Goal: Transaction & Acquisition: Purchase product/service

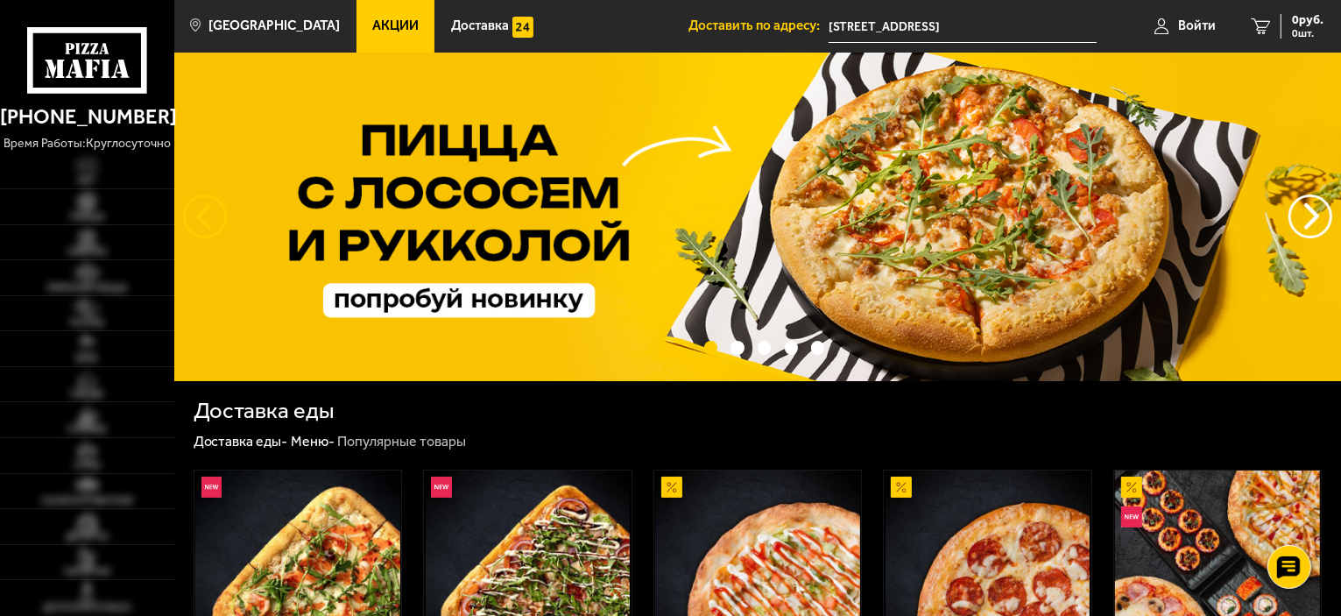
click at [200, 213] on button "следующий" at bounding box center [205, 216] width 44 height 44
click at [1315, 216] on button "предыдущий" at bounding box center [1310, 216] width 44 height 44
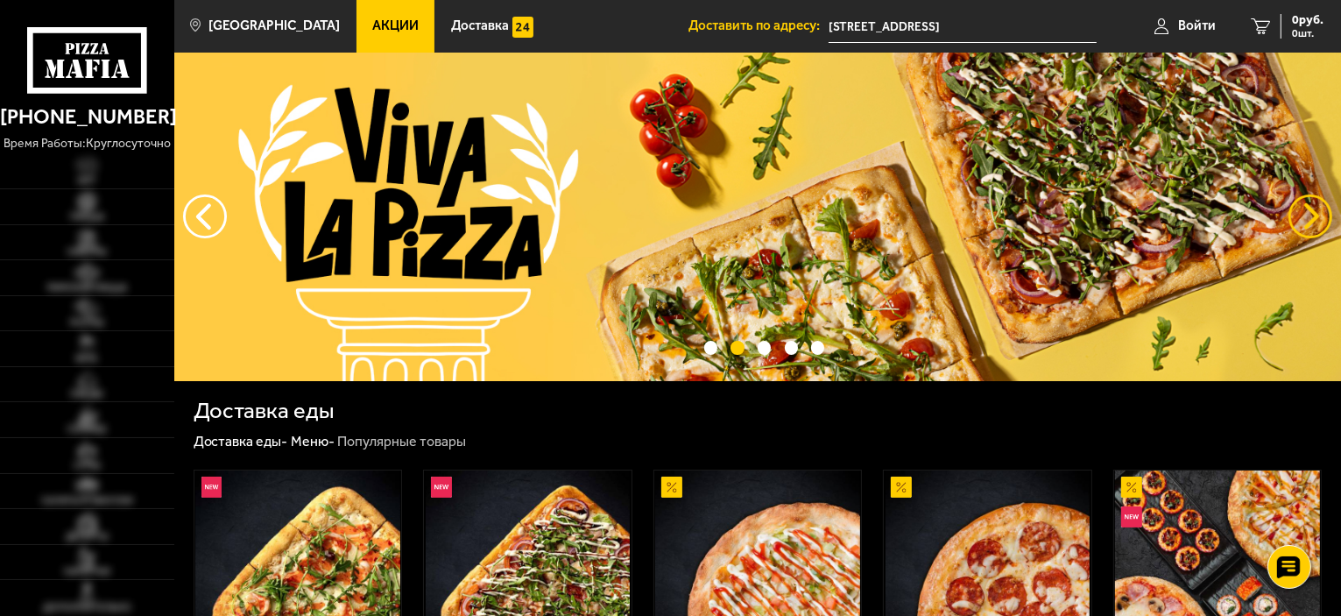
click at [1307, 221] on button "предыдущий" at bounding box center [1310, 216] width 44 height 44
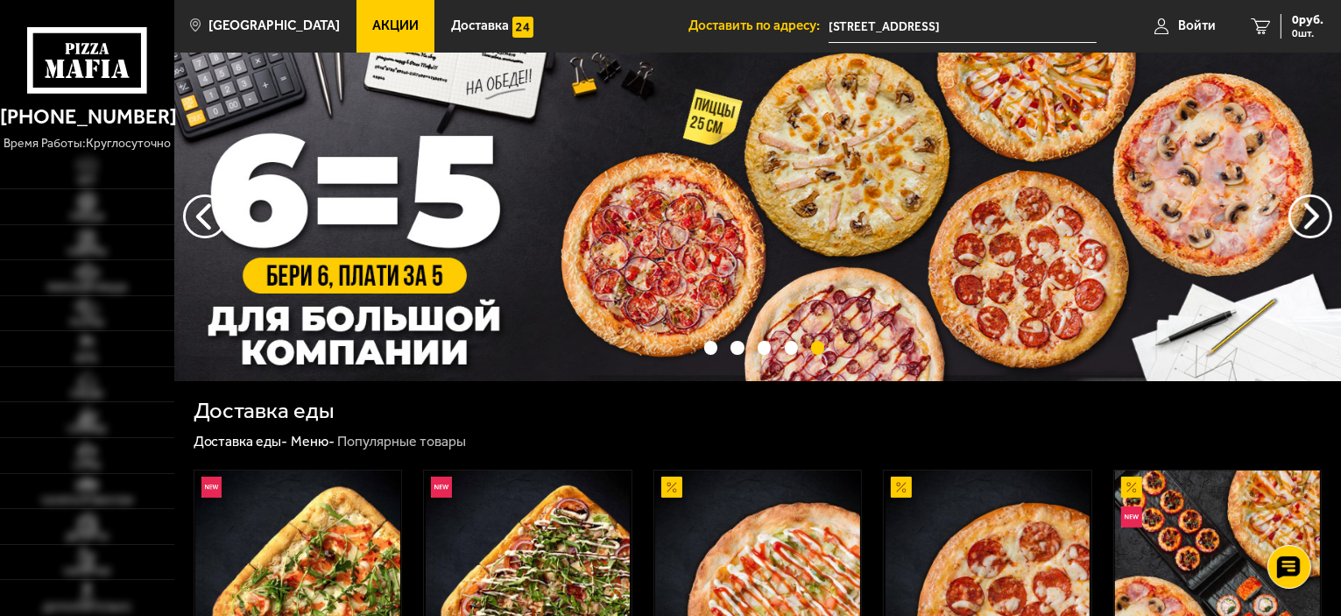
click at [328, 201] on img at bounding box center [757, 217] width 1167 height 328
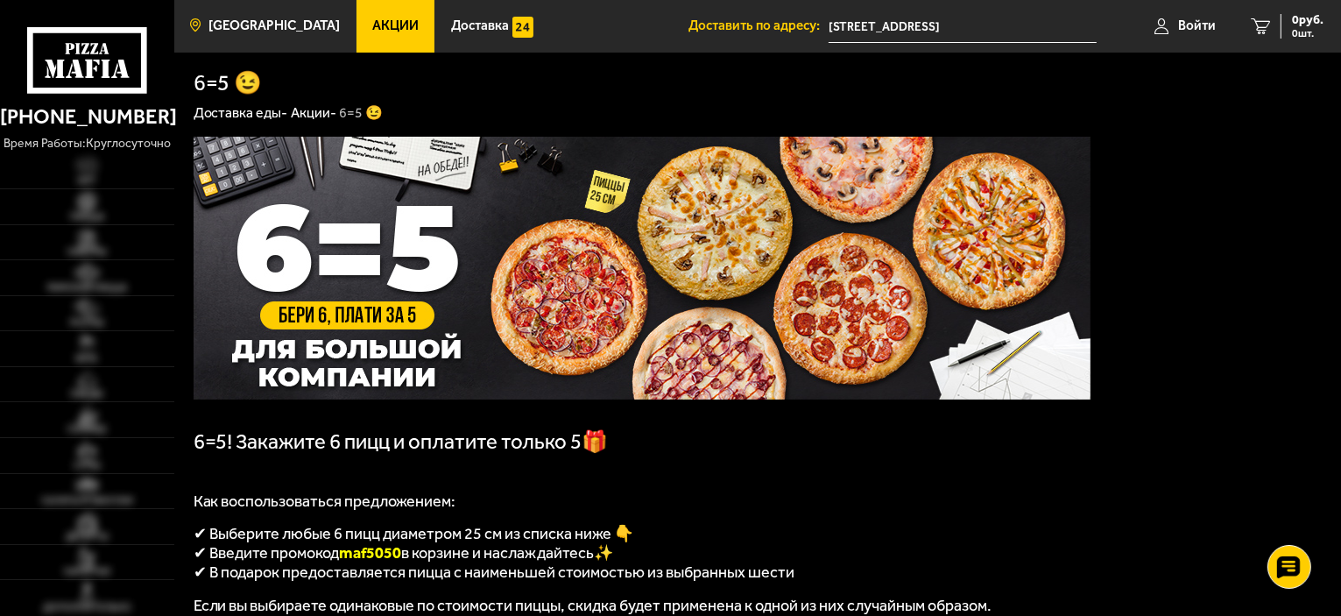
click at [231, 32] on span "[GEOGRAPHIC_DATA]" at bounding box center [273, 25] width 131 height 13
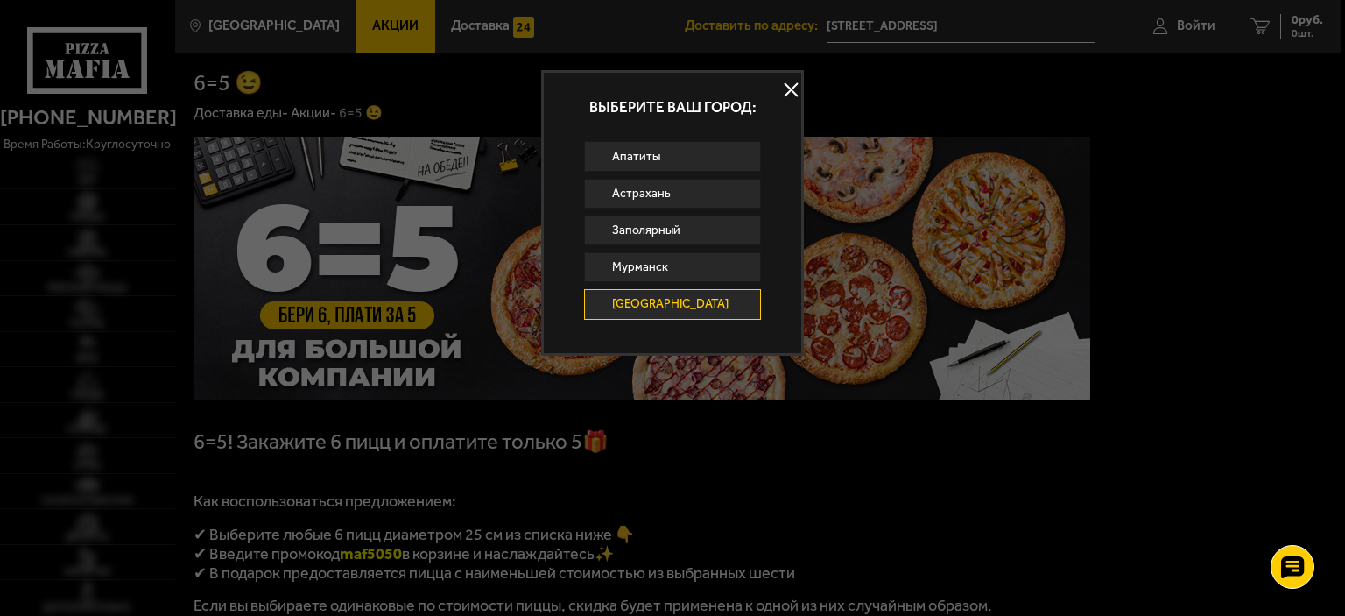
click at [635, 303] on link "[GEOGRAPHIC_DATA]" at bounding box center [672, 304] width 177 height 30
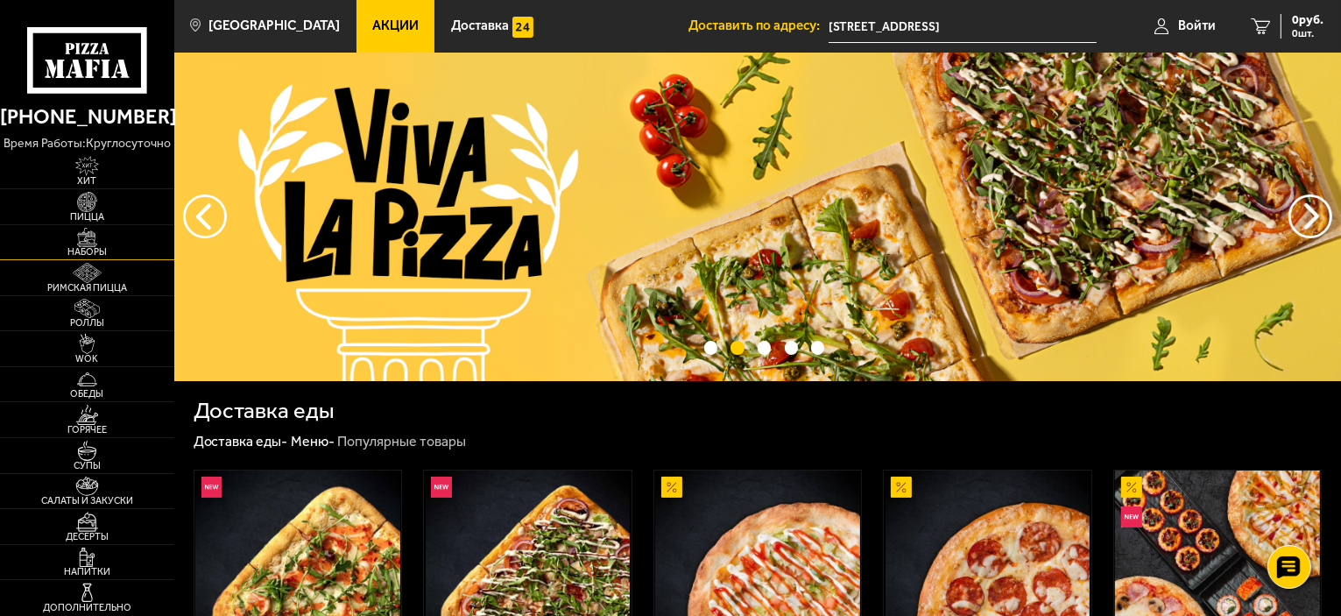
scroll to position [88, 0]
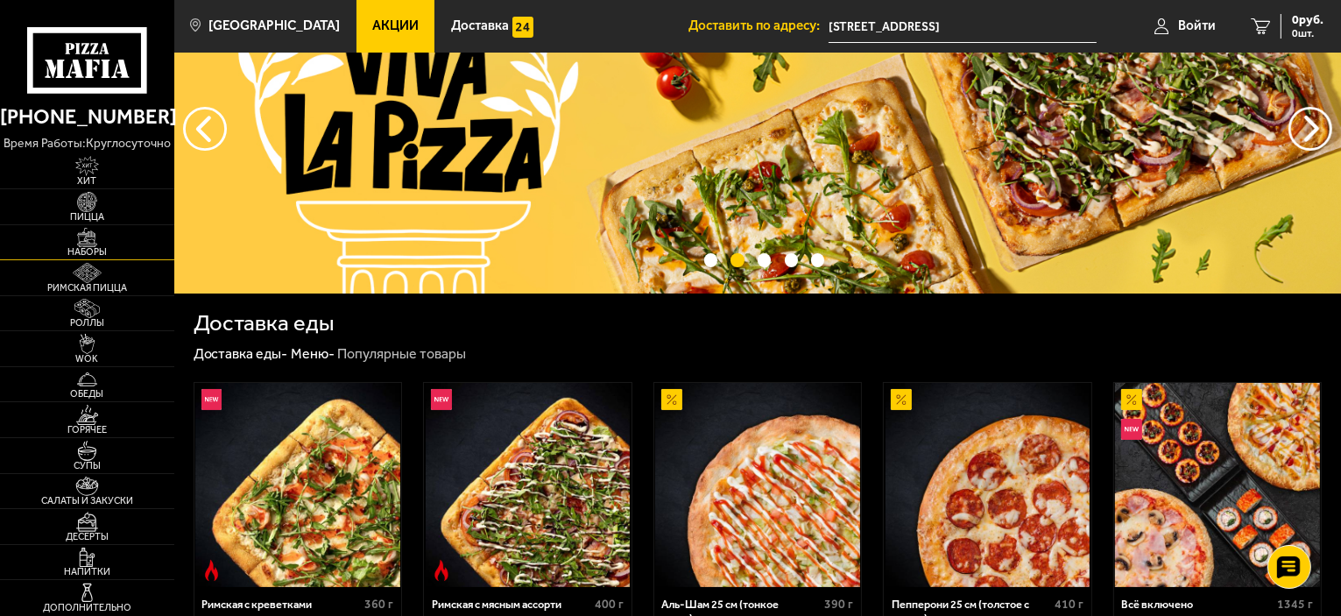
click at [91, 241] on img at bounding box center [86, 238] width 53 height 20
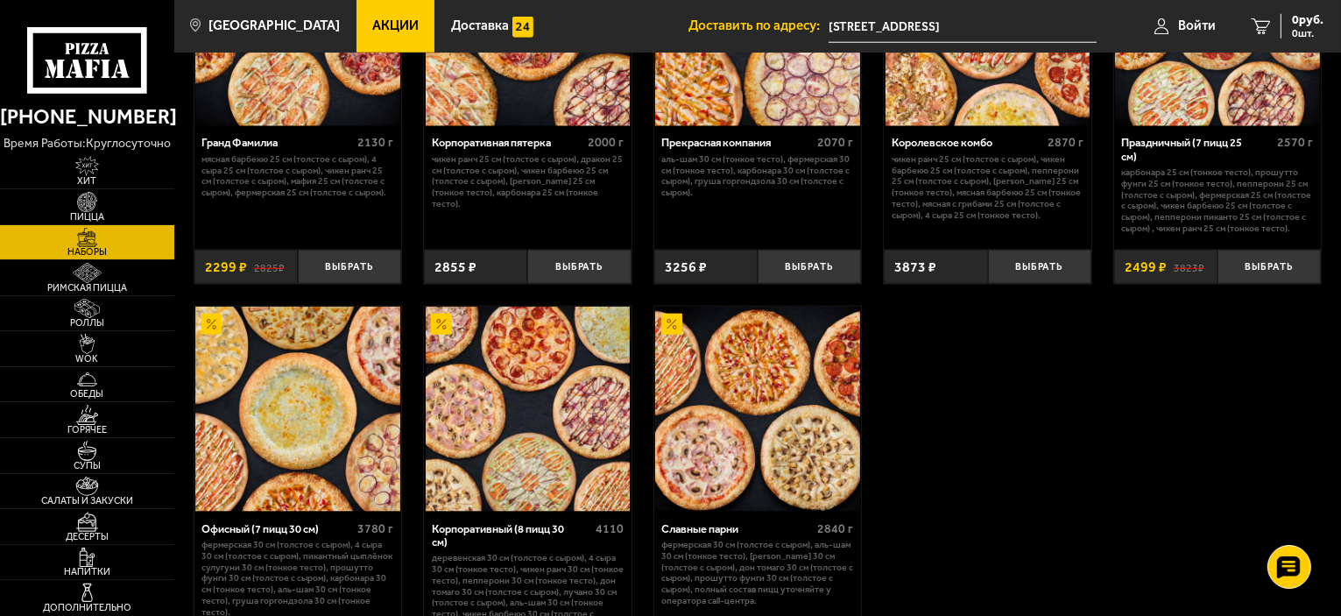
scroll to position [2256, 0]
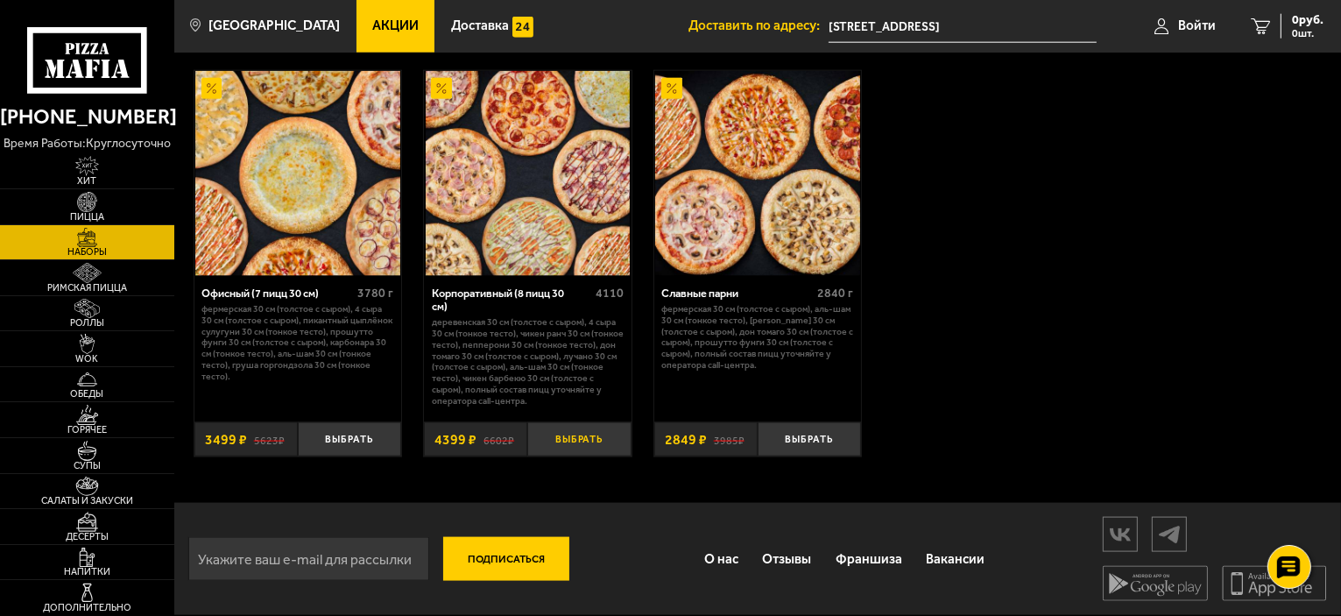
click at [596, 434] on button "Выбрать" at bounding box center [578, 439] width 103 height 34
click at [537, 195] on img at bounding box center [528, 173] width 205 height 205
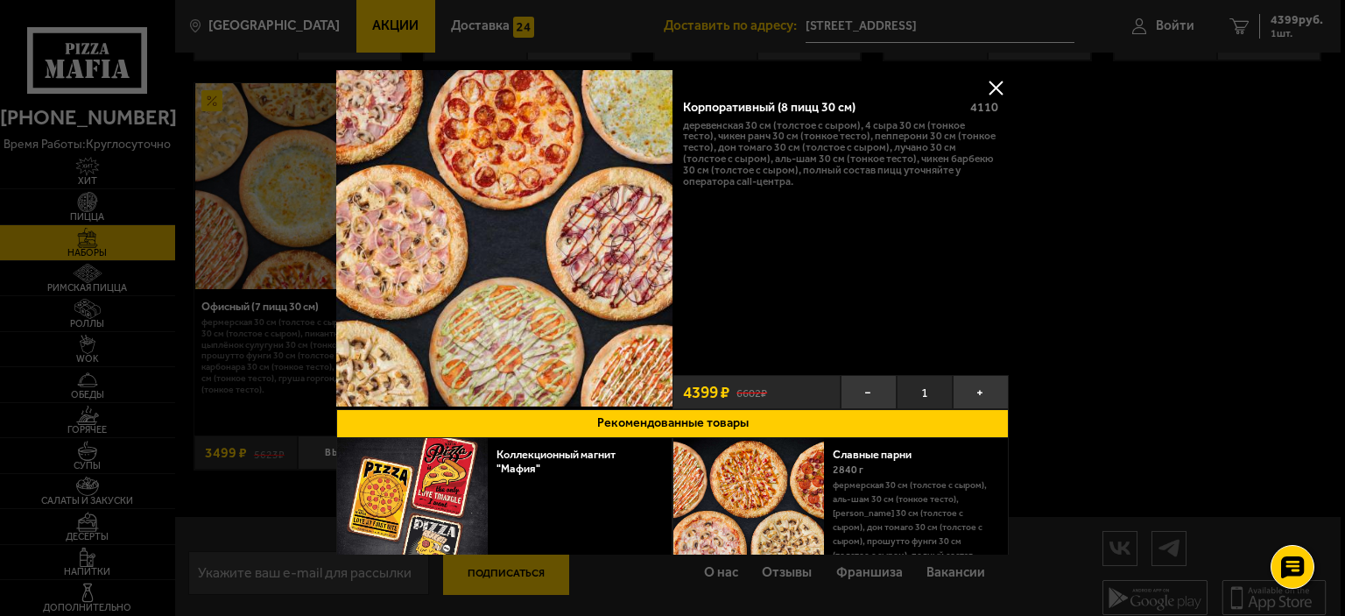
click at [994, 86] on button at bounding box center [996, 87] width 26 height 26
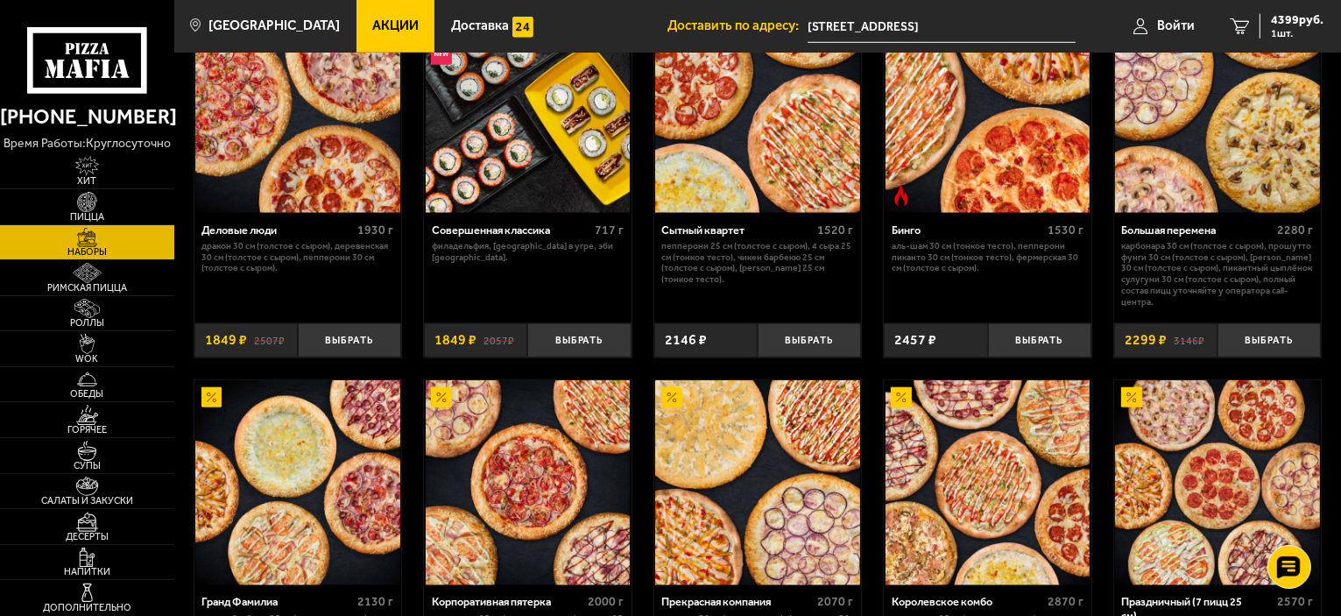
scroll to position [1468, 0]
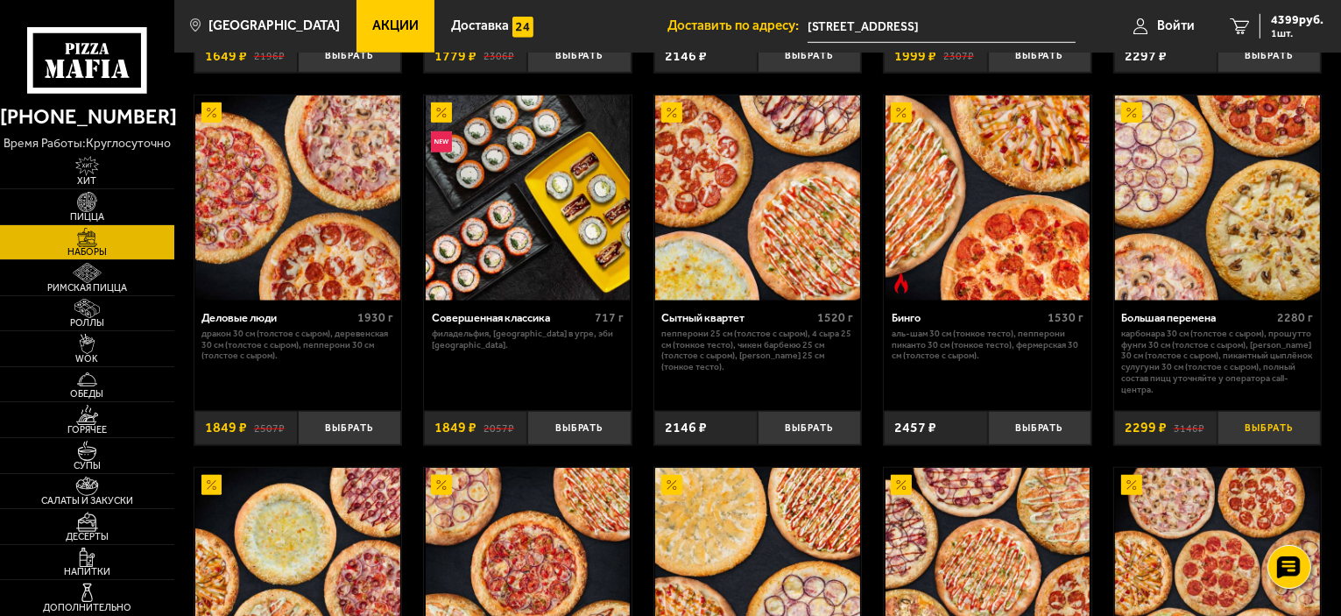
click at [1266, 428] on button "Выбрать" at bounding box center [1268, 428] width 103 height 34
click at [1069, 434] on button "Выбрать" at bounding box center [1039, 428] width 103 height 34
click at [991, 213] on img at bounding box center [987, 197] width 205 height 205
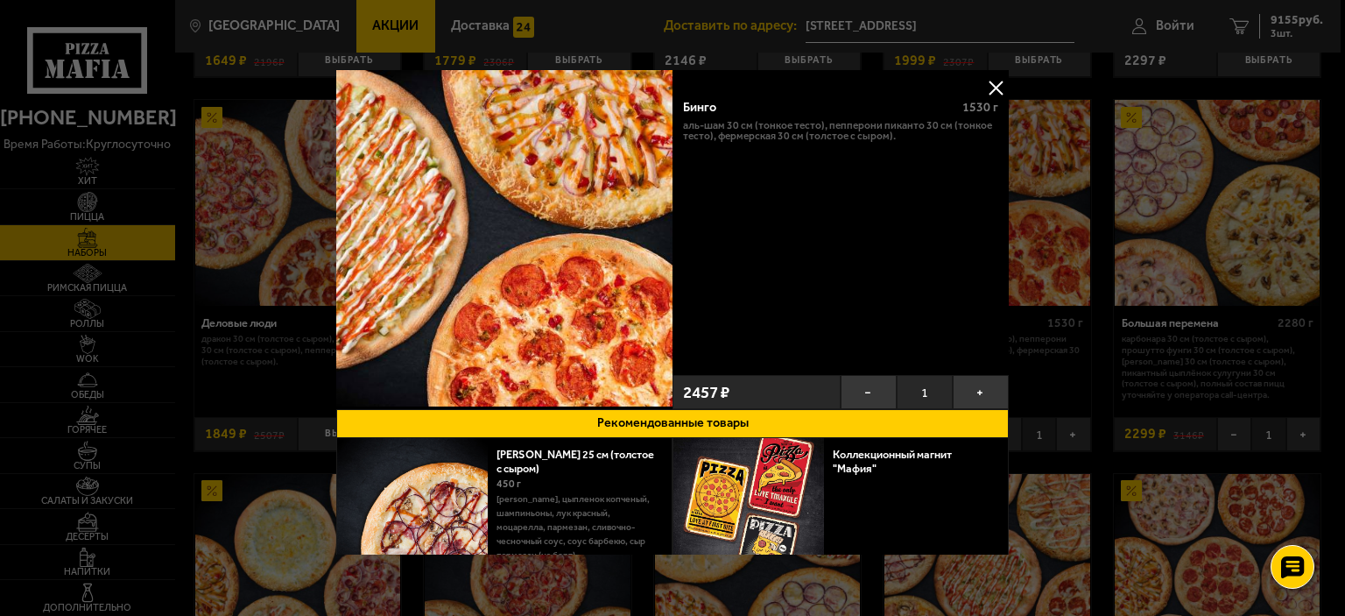
click at [991, 83] on button at bounding box center [996, 87] width 26 height 26
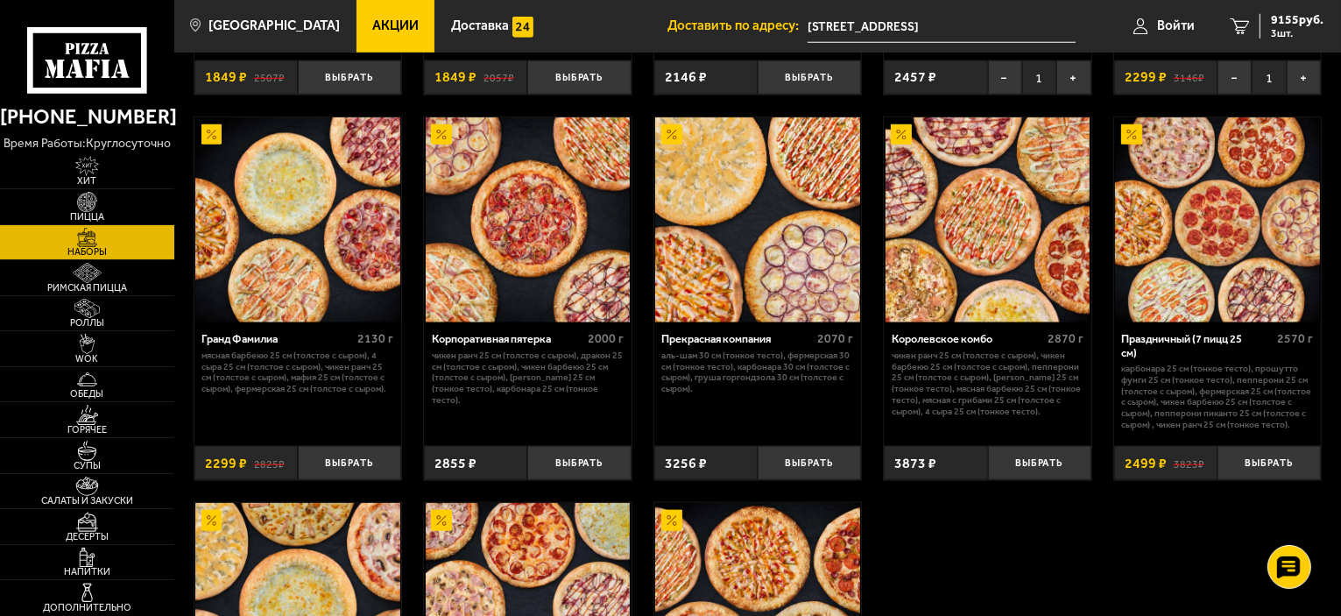
scroll to position [1468, 0]
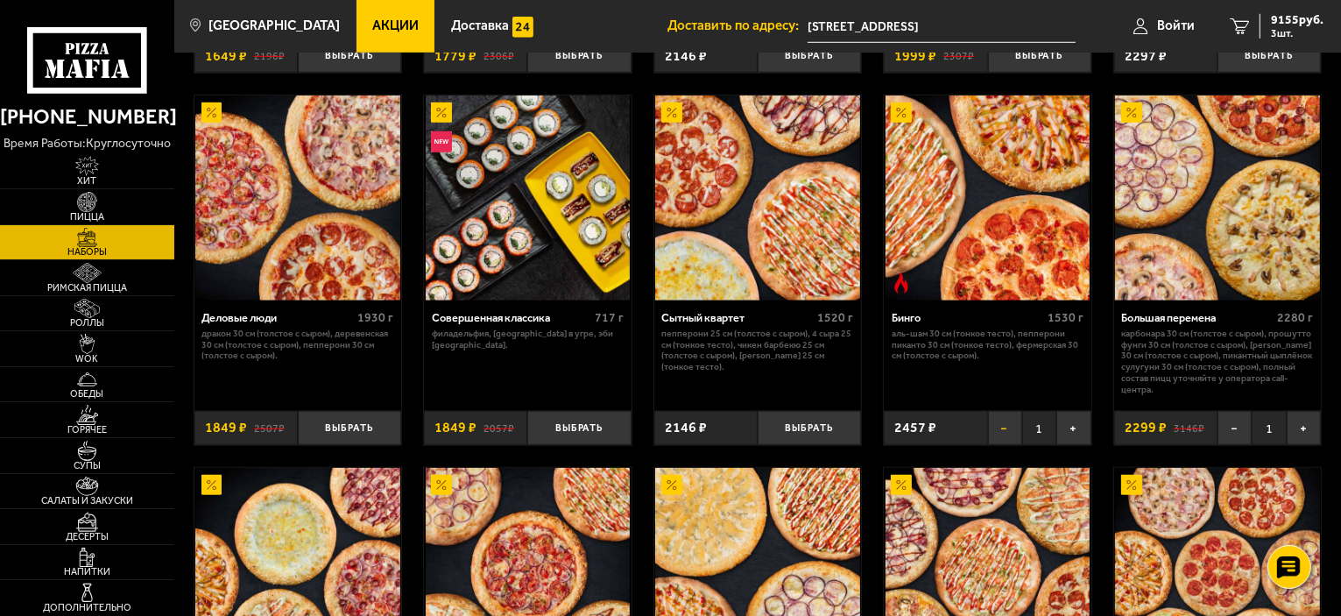
drag, startPoint x: 998, startPoint y: 432, endPoint x: 1052, endPoint y: 413, distance: 56.5
click at [1005, 430] on button "−" at bounding box center [1005, 428] width 34 height 34
click at [1242, 434] on button "−" at bounding box center [1234, 428] width 34 height 34
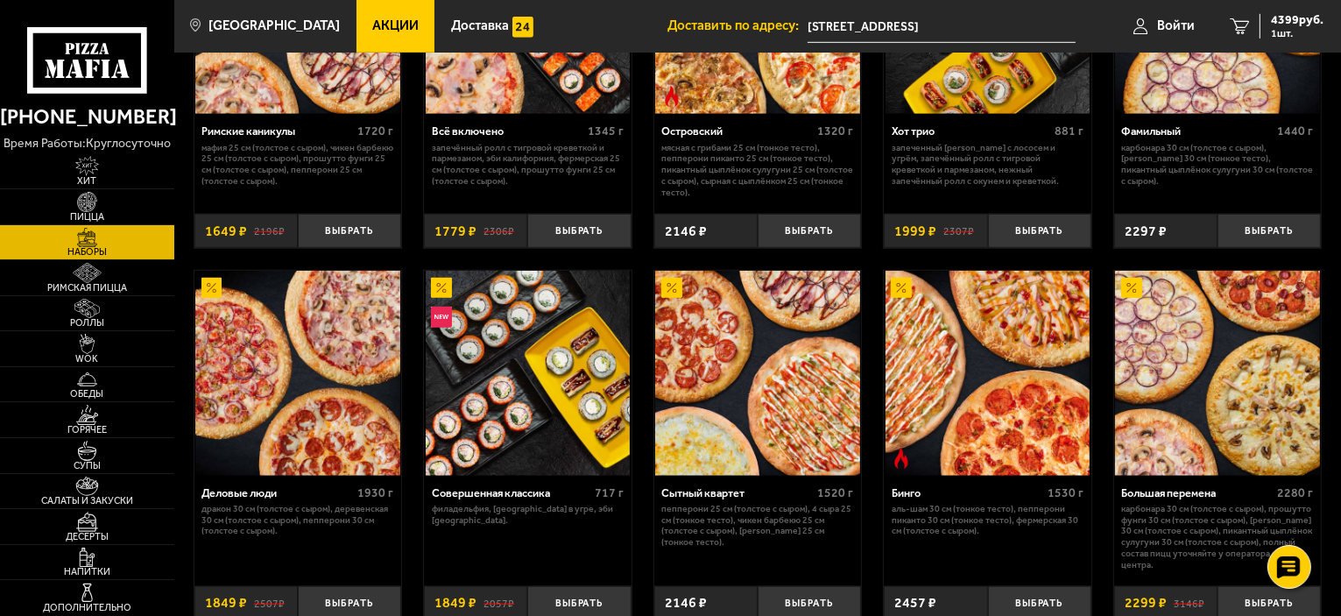
scroll to position [1380, 0]
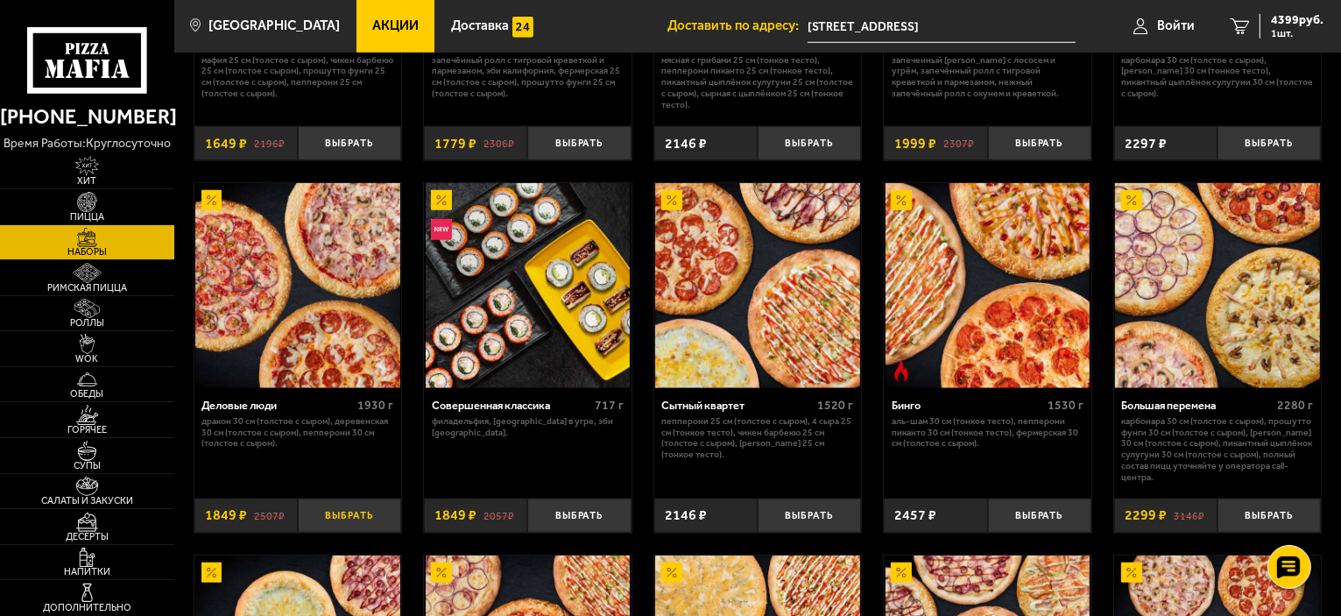
click at [374, 520] on button "Выбрать" at bounding box center [349, 515] width 103 height 34
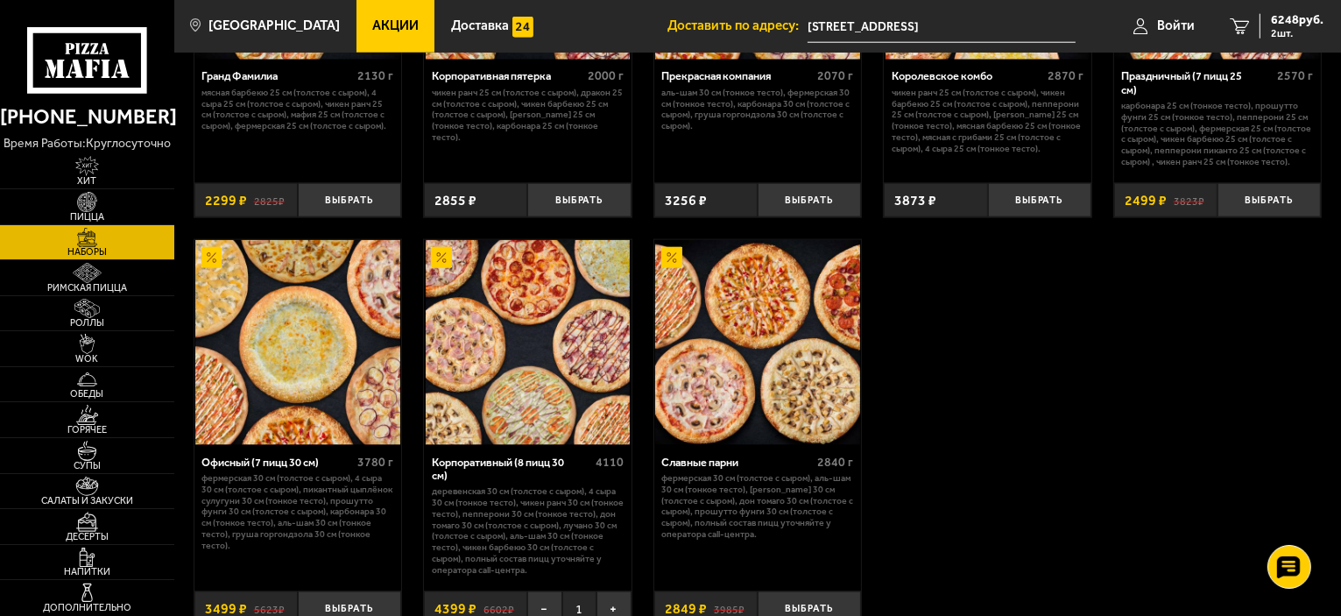
scroll to position [2169, 0]
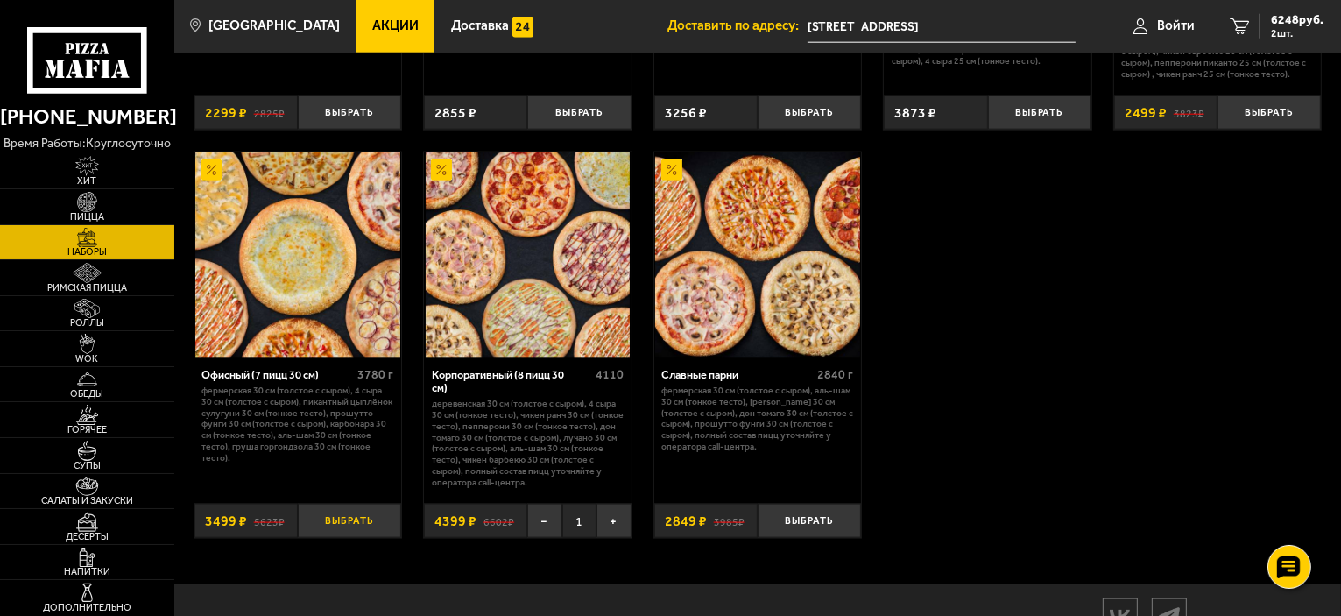
click at [342, 524] on button "Выбрать" at bounding box center [349, 521] width 103 height 34
click at [533, 517] on button "−" at bounding box center [544, 521] width 34 height 34
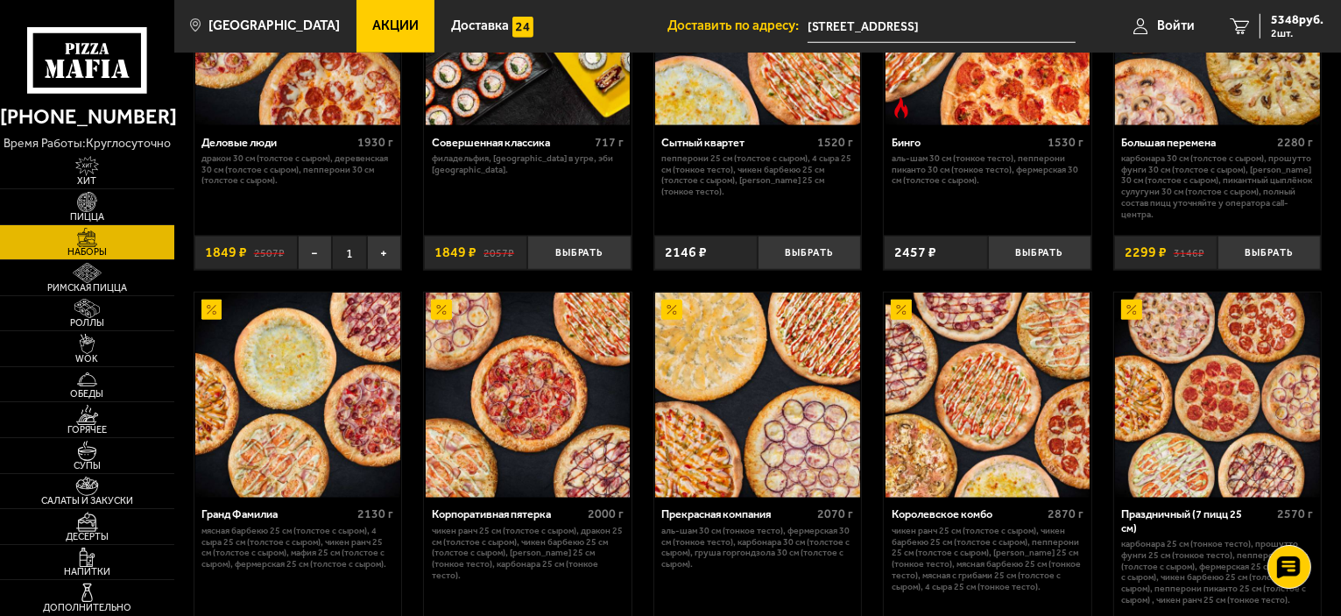
scroll to position [1555, 0]
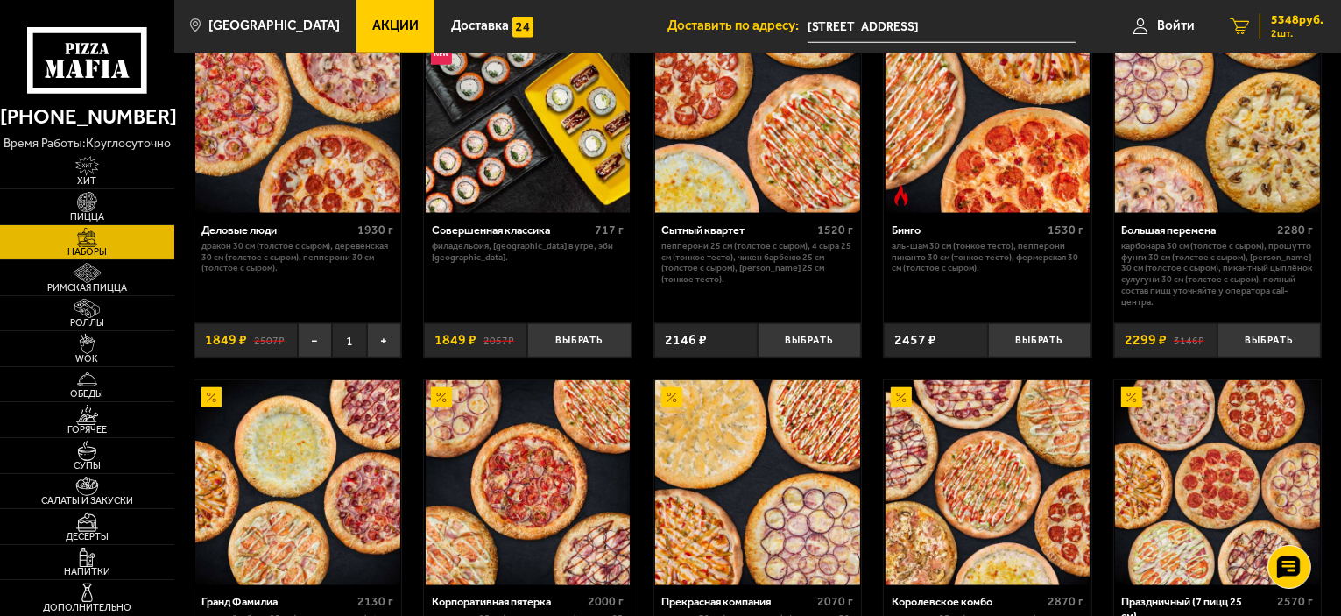
click at [1283, 31] on span "2 шт." at bounding box center [1297, 33] width 53 height 11
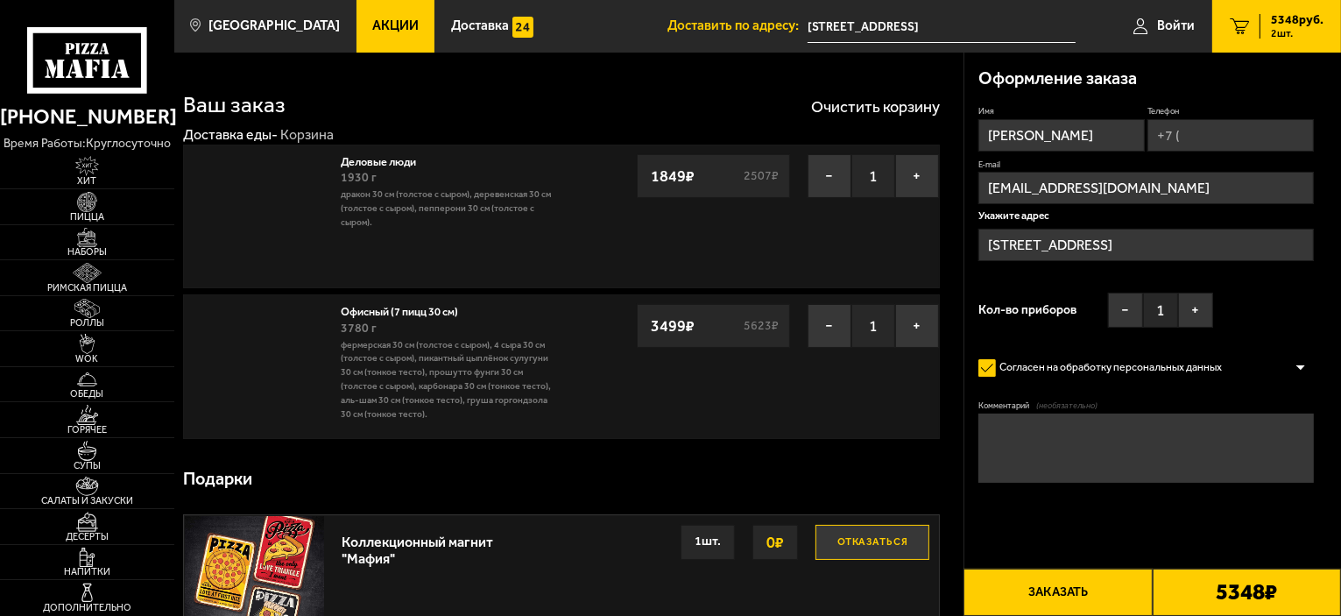
type input "[STREET_ADDRESS]"
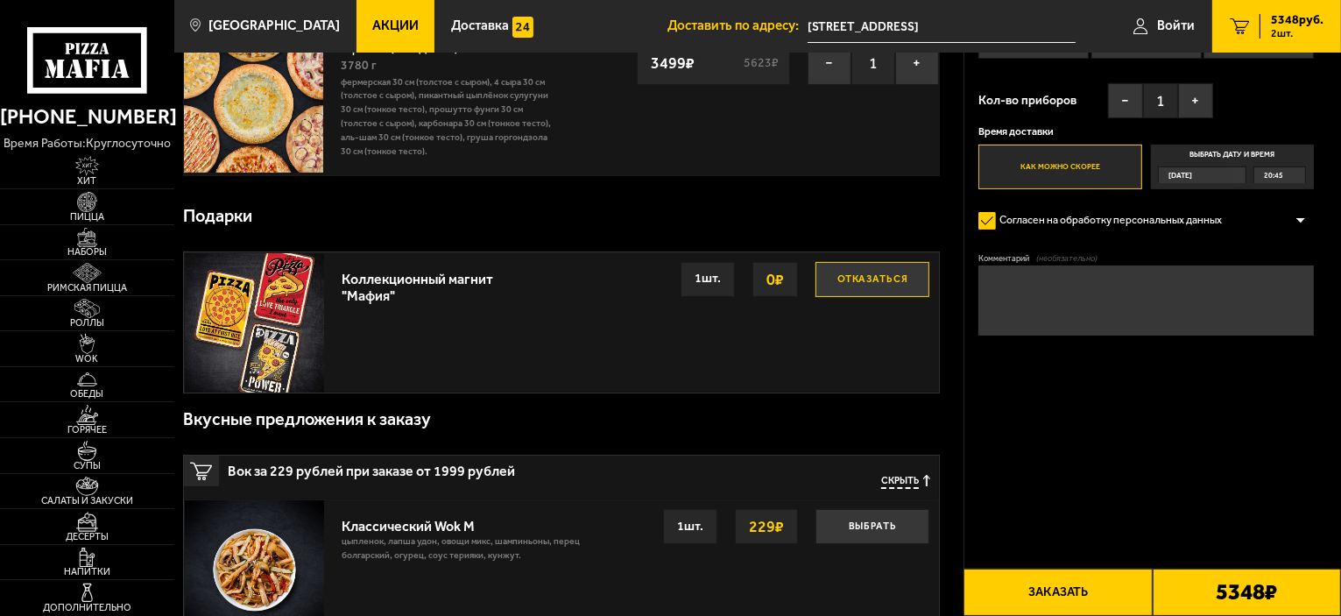
scroll to position [350, 0]
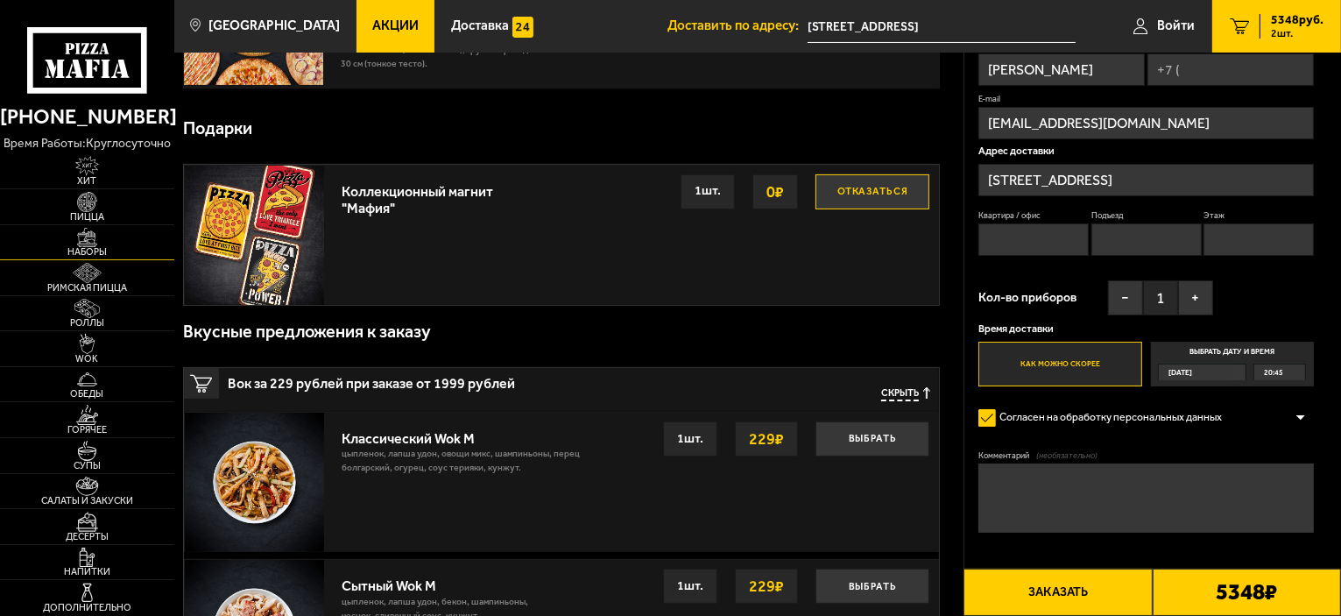
click at [104, 237] on img at bounding box center [86, 238] width 53 height 20
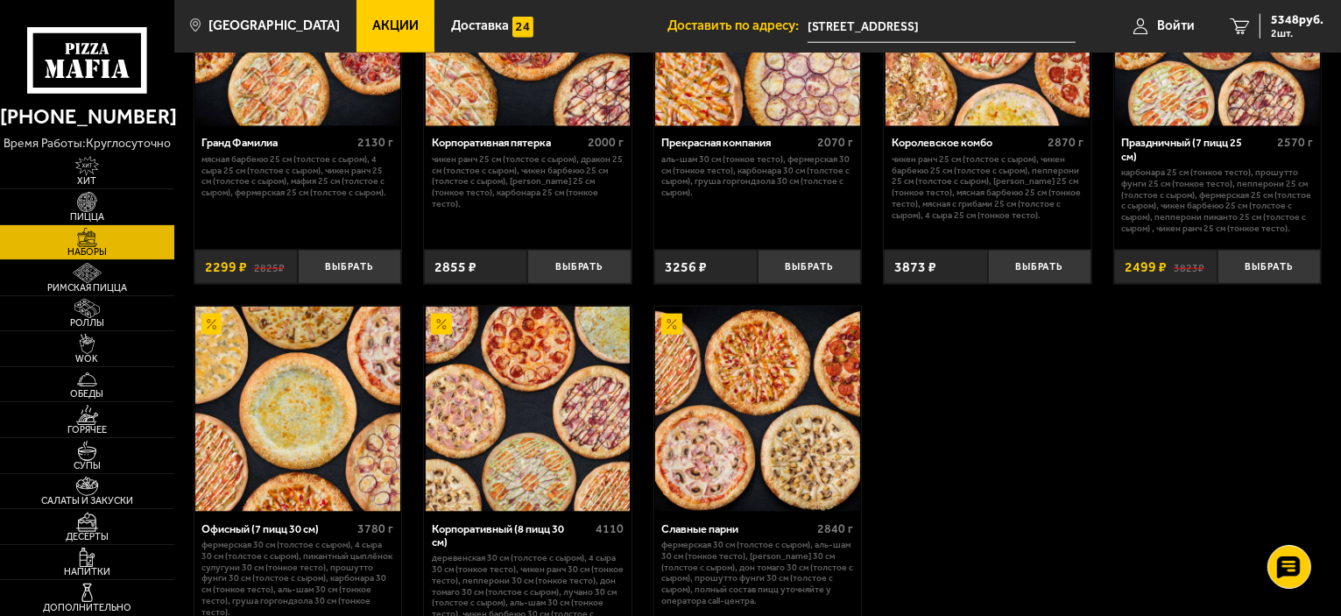
scroll to position [1839, 0]
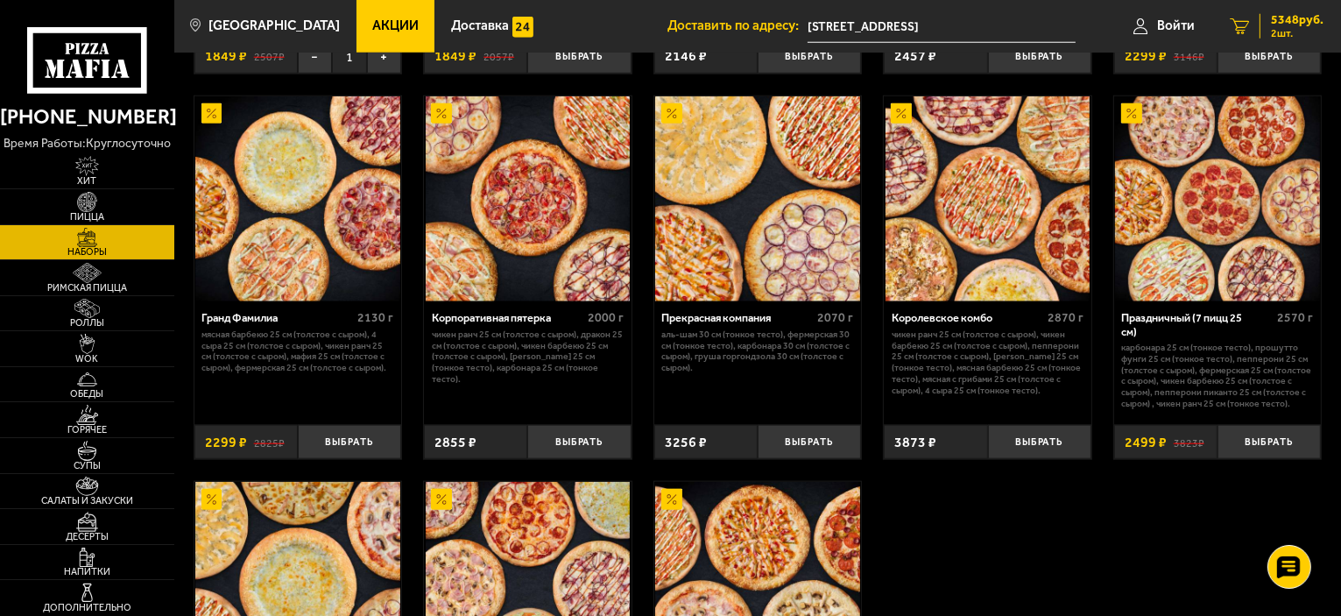
click at [1281, 22] on span "5348 руб." at bounding box center [1297, 20] width 53 height 12
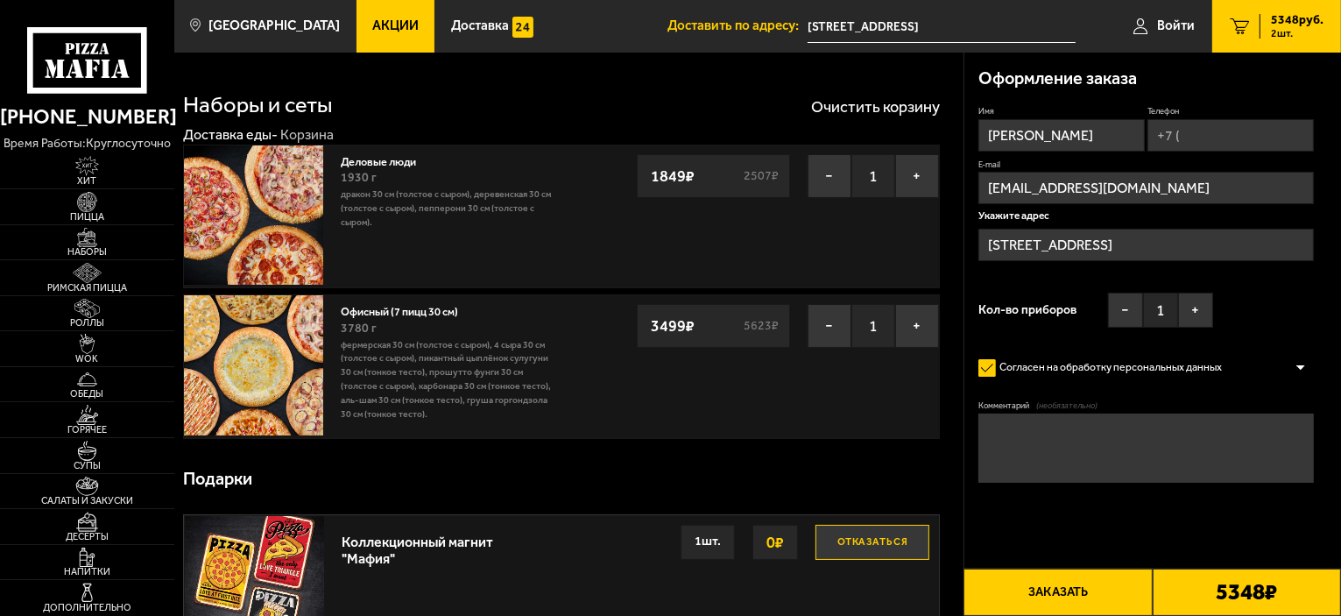
type input "[STREET_ADDRESS]"
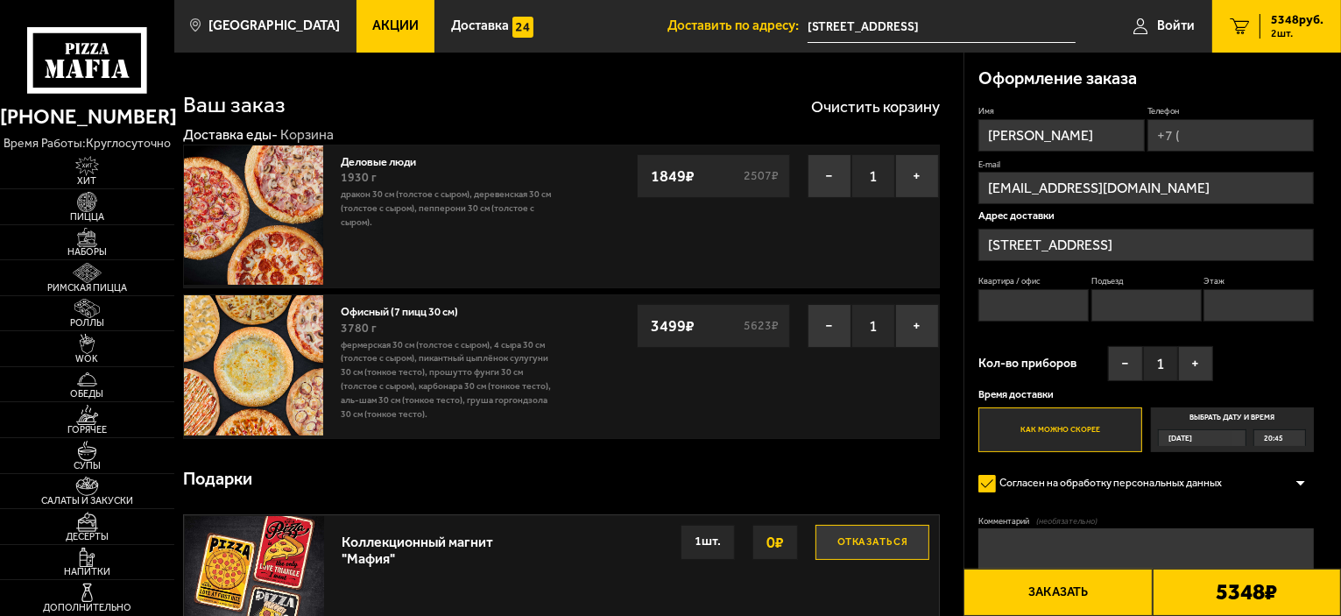
click at [1190, 136] on input "Телефон" at bounding box center [1230, 135] width 166 height 32
type input "[PHONE_NUMBER]"
click at [1000, 303] on input "Квартира / офис" at bounding box center [1033, 307] width 110 height 32
type input "85"
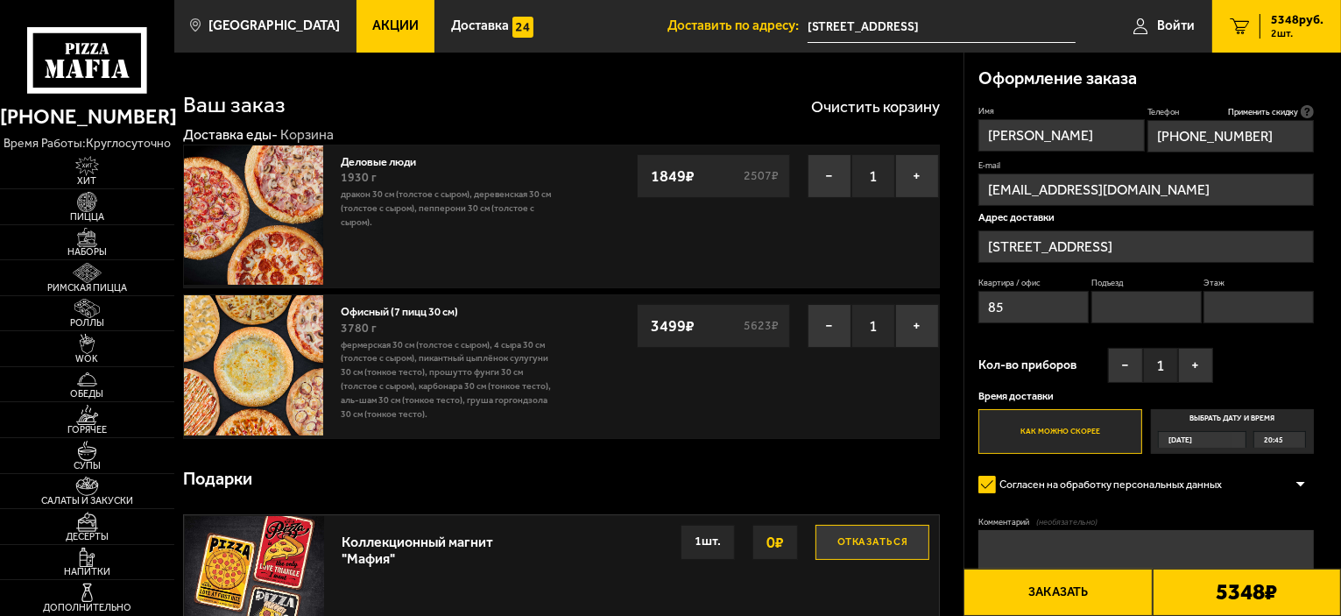
click at [1118, 302] on input "Подъезд" at bounding box center [1146, 307] width 110 height 32
type input "2"
click at [1252, 314] on input "Этаж" at bounding box center [1258, 307] width 110 height 32
type input "3"
click at [242, 346] on img at bounding box center [253, 364] width 139 height 139
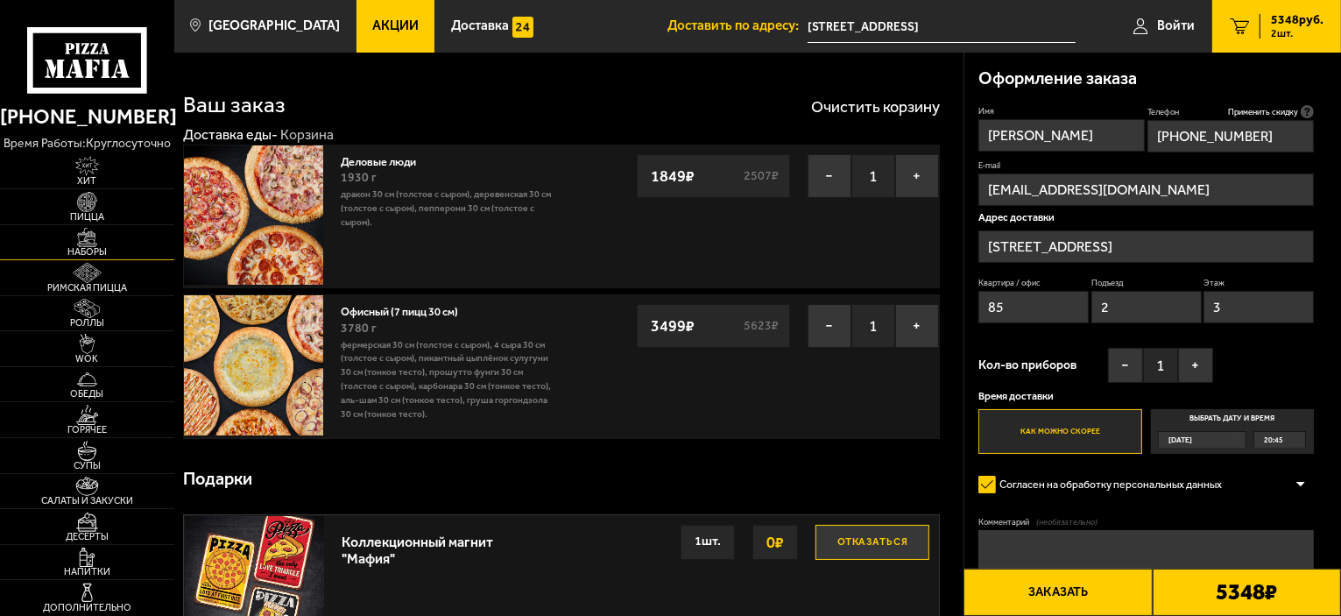
click at [79, 236] on img at bounding box center [86, 238] width 53 height 20
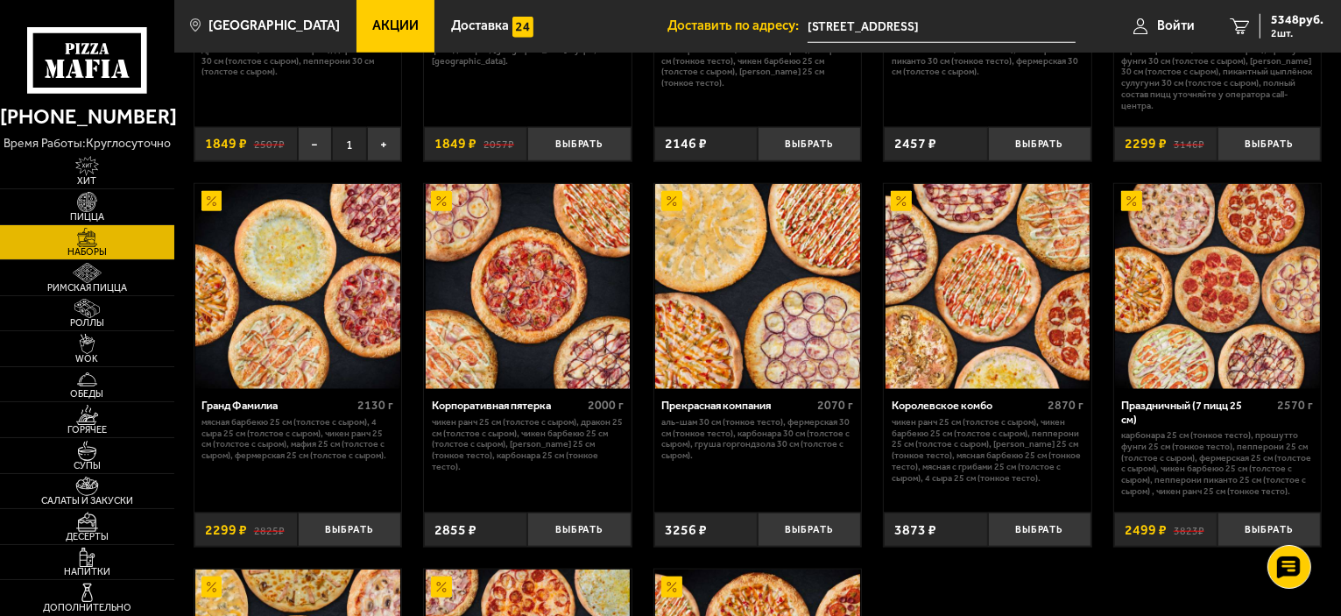
scroll to position [2102, 0]
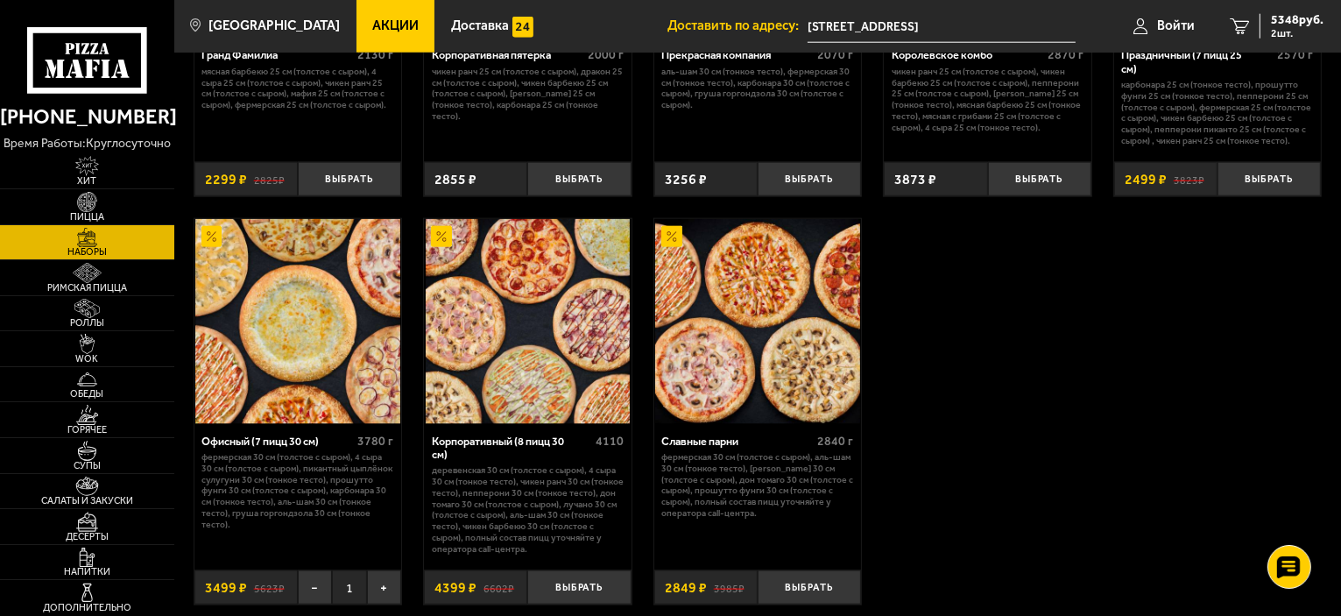
click at [318, 353] on img at bounding box center [297, 321] width 205 height 205
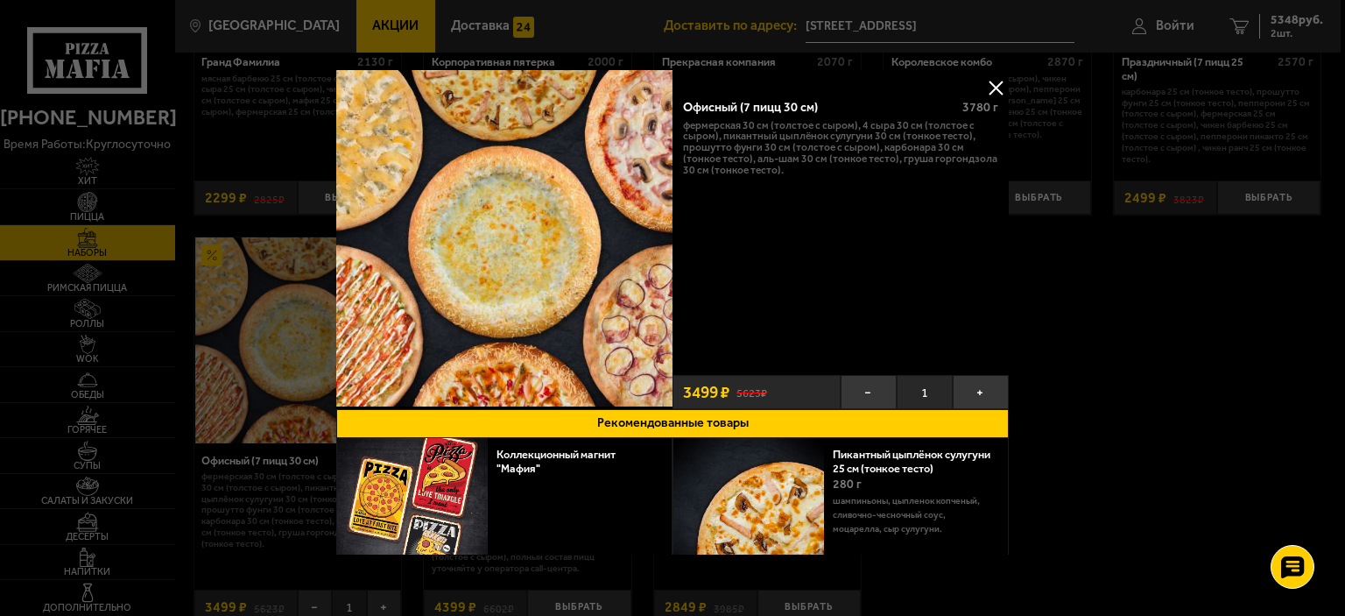
click at [989, 85] on button at bounding box center [996, 87] width 26 height 26
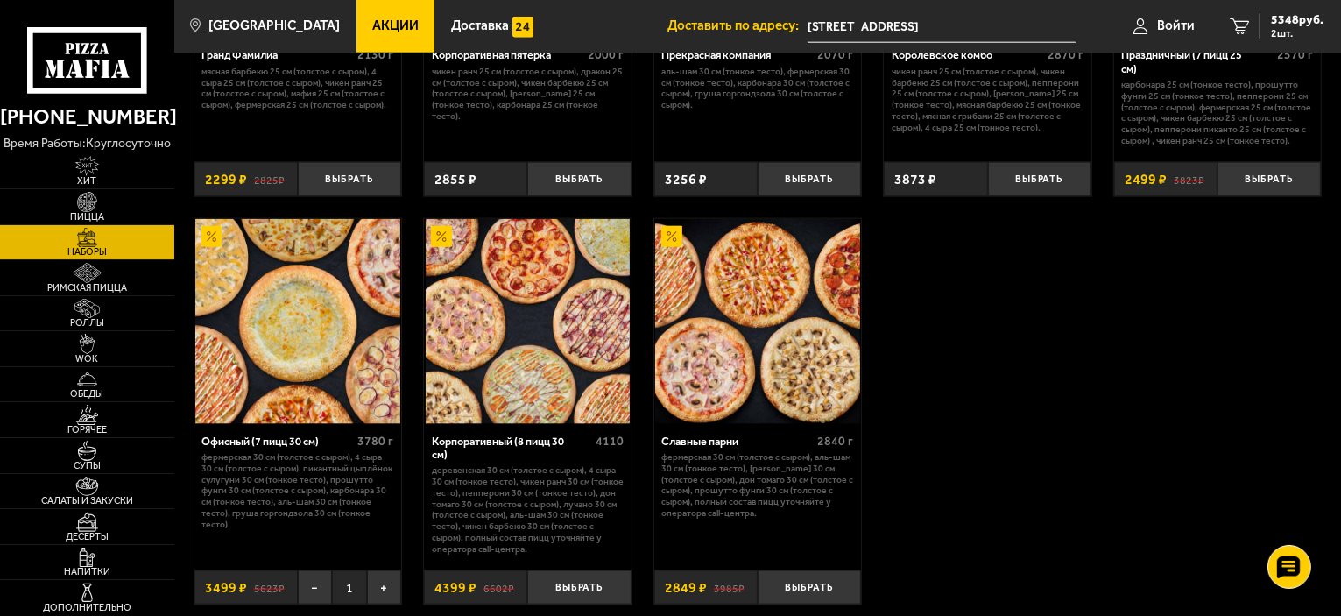
click at [501, 325] on img at bounding box center [528, 321] width 205 height 205
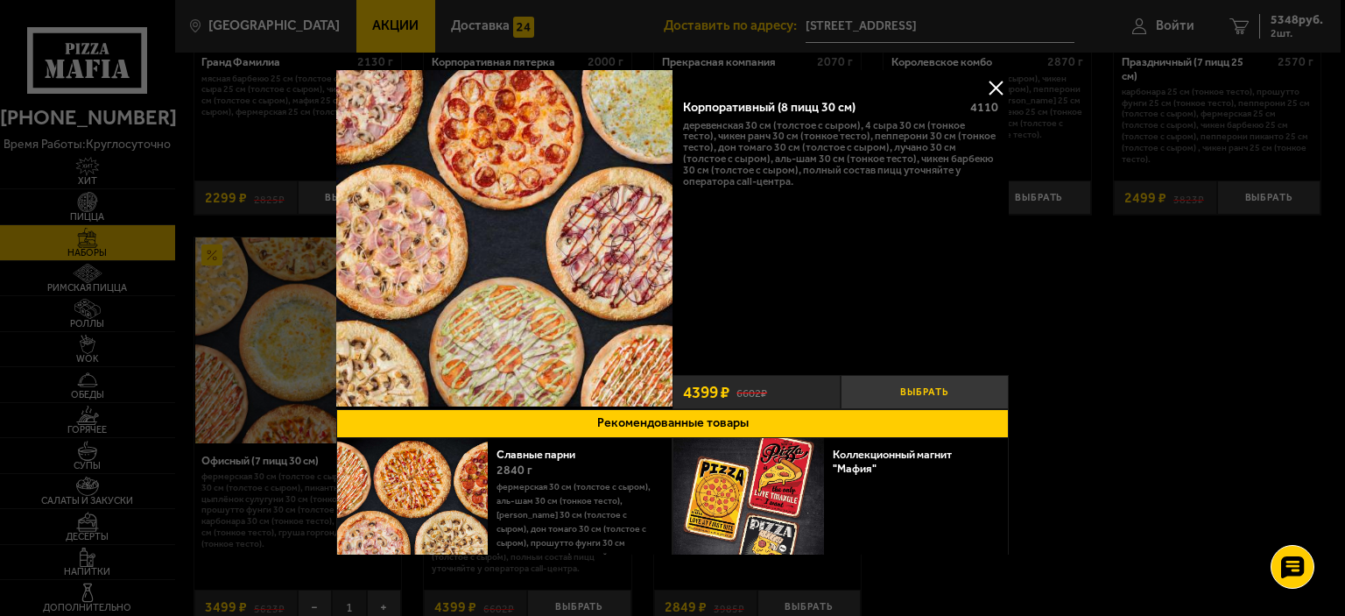
click at [935, 393] on button "Выбрать" at bounding box center [925, 392] width 168 height 34
click at [992, 81] on button at bounding box center [996, 87] width 26 height 26
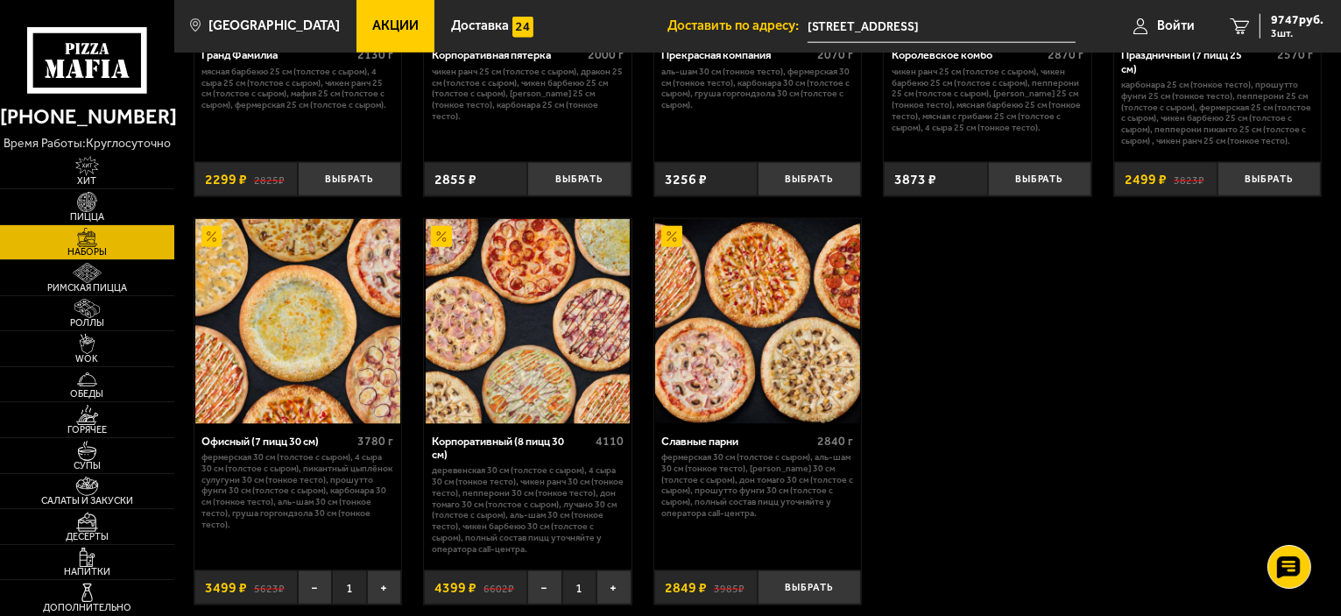
scroll to position [2190, 0]
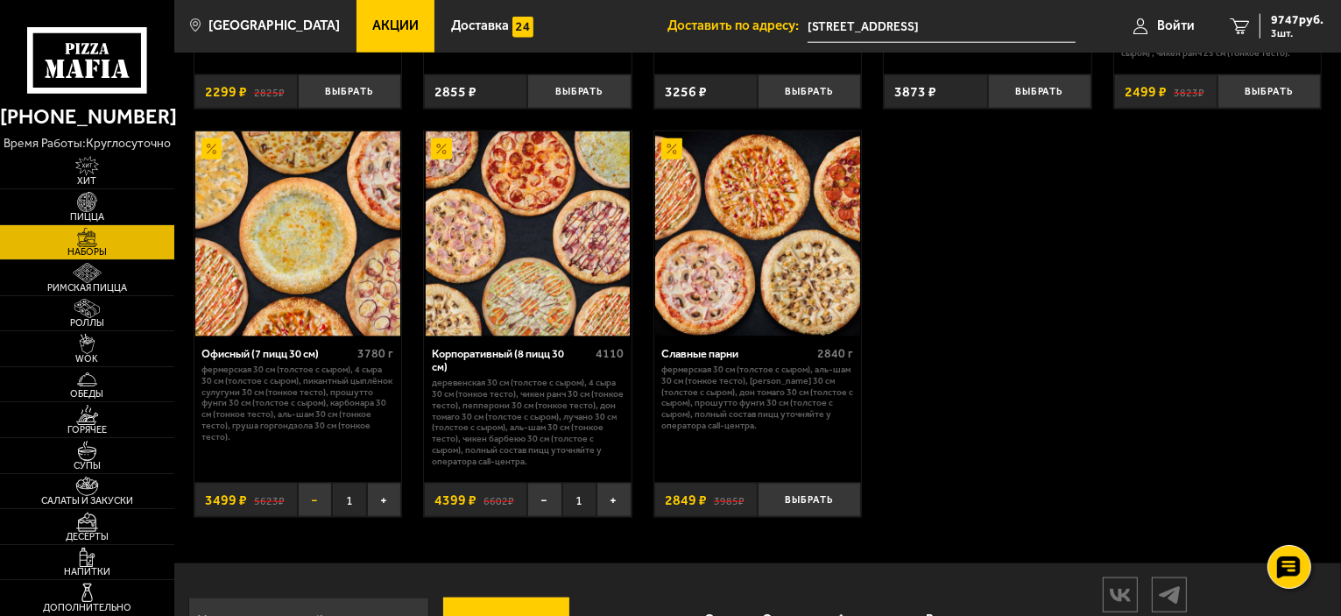
click at [319, 516] on button "−" at bounding box center [315, 500] width 34 height 34
click at [1285, 18] on span "6248 руб." at bounding box center [1297, 20] width 53 height 12
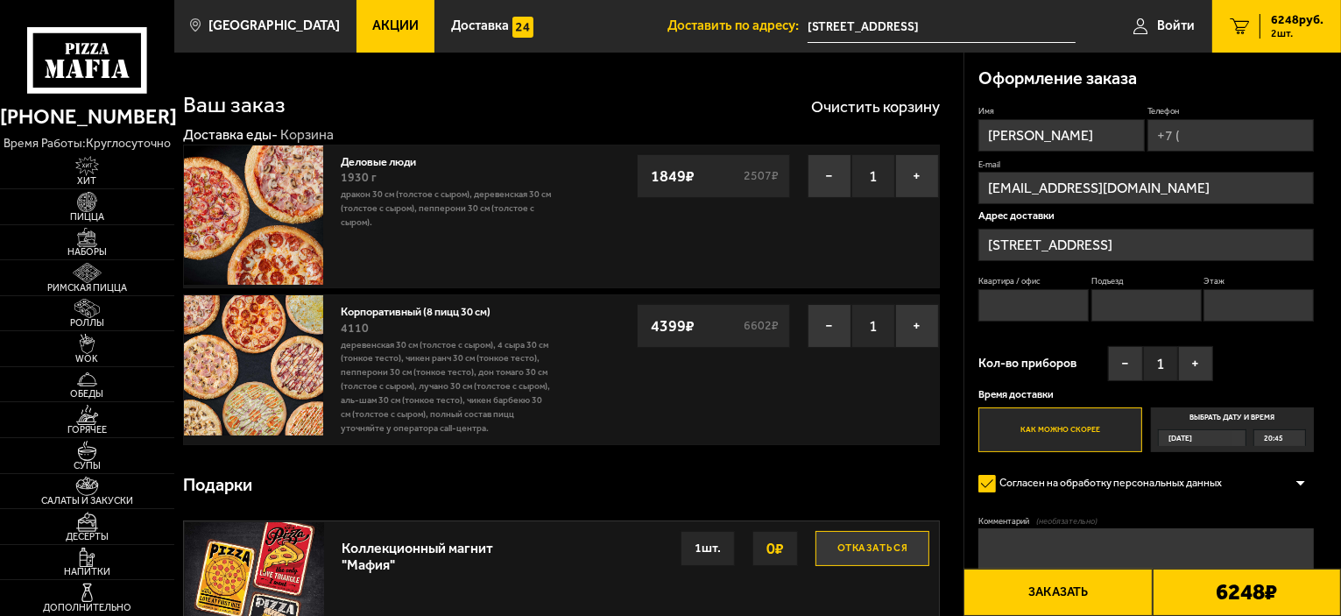
click at [1293, 23] on span "6248 руб." at bounding box center [1297, 20] width 53 height 12
click at [1197, 130] on input "Телефон" at bounding box center [1230, 135] width 166 height 32
type input "[PHONE_NUMBER]"
click at [1012, 302] on input "Квартира / офис" at bounding box center [1033, 307] width 110 height 32
type input "85"
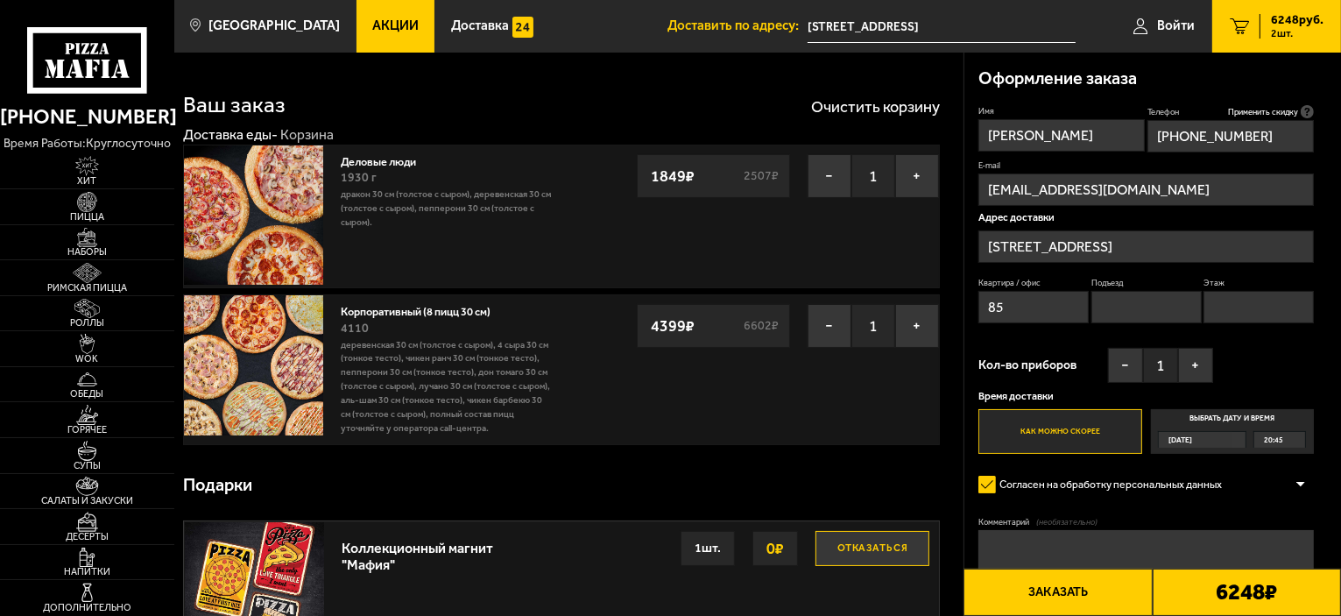
click at [1132, 305] on input "Подъезд" at bounding box center [1146, 307] width 110 height 32
type input "2"
click at [1228, 296] on input "Этаж" at bounding box center [1258, 307] width 110 height 32
type input "3"
click at [1191, 439] on span "[DATE]" at bounding box center [1180, 440] width 24 height 16
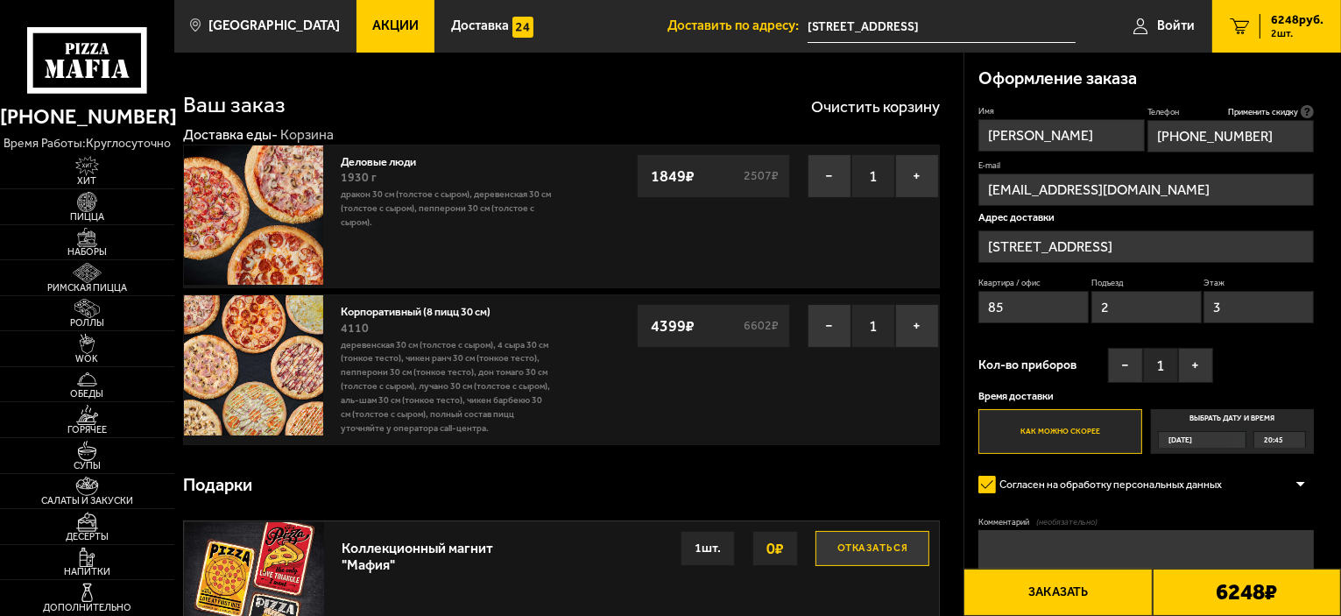
click at [0, 0] on input "Выбрать дату и время [DATE] 20:45" at bounding box center [0, 0] width 0 height 0
click at [1232, 437] on div "[DATE]" at bounding box center [1196, 440] width 74 height 16
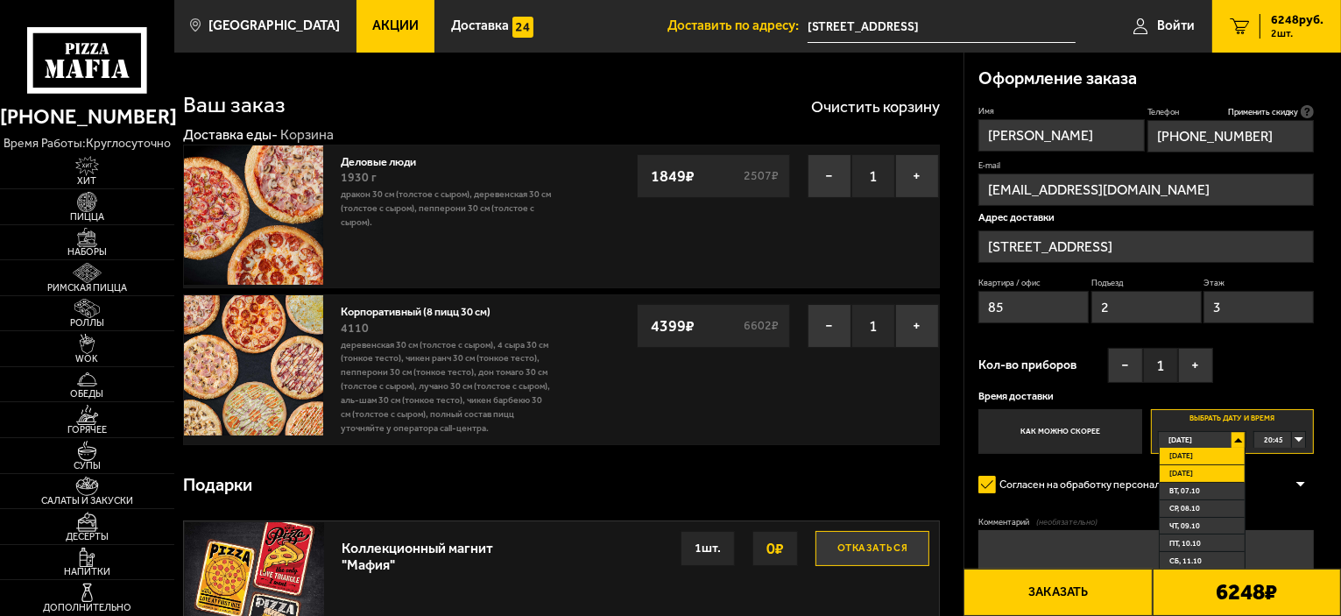
click at [1196, 469] on li "[DATE]" at bounding box center [1202, 474] width 85 height 18
click at [1302, 435] on div "00:00" at bounding box center [1279, 440] width 51 height 16
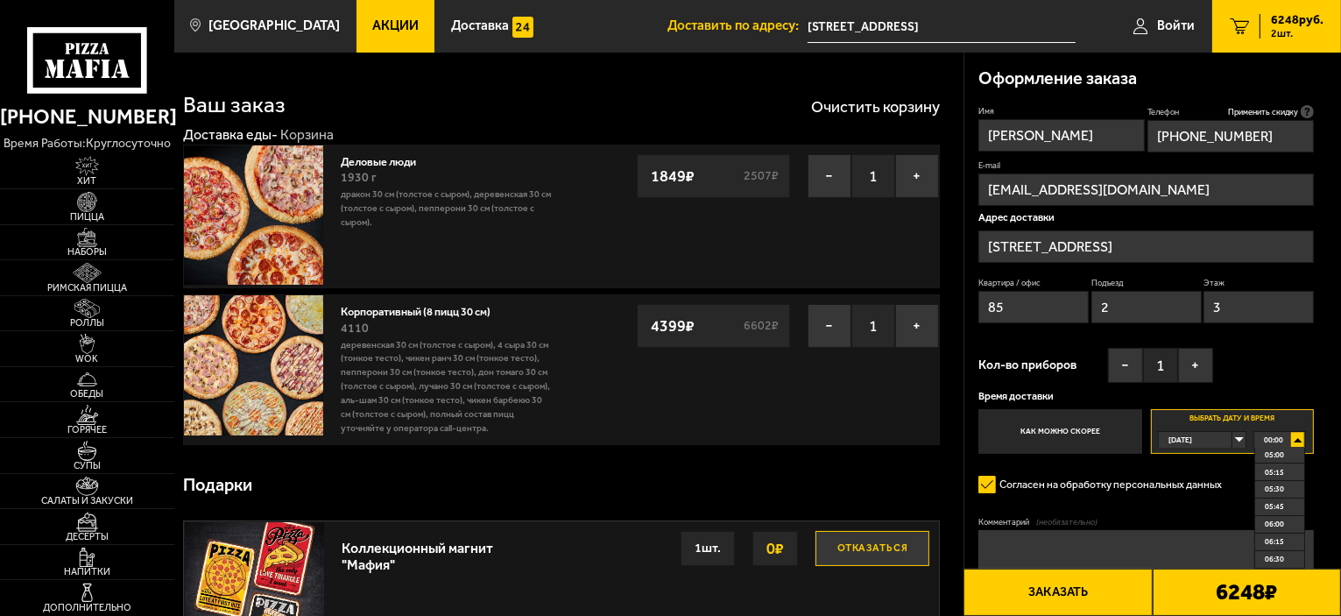
scroll to position [438, 0]
click at [1275, 476] on span "06:30" at bounding box center [1274, 471] width 19 height 16
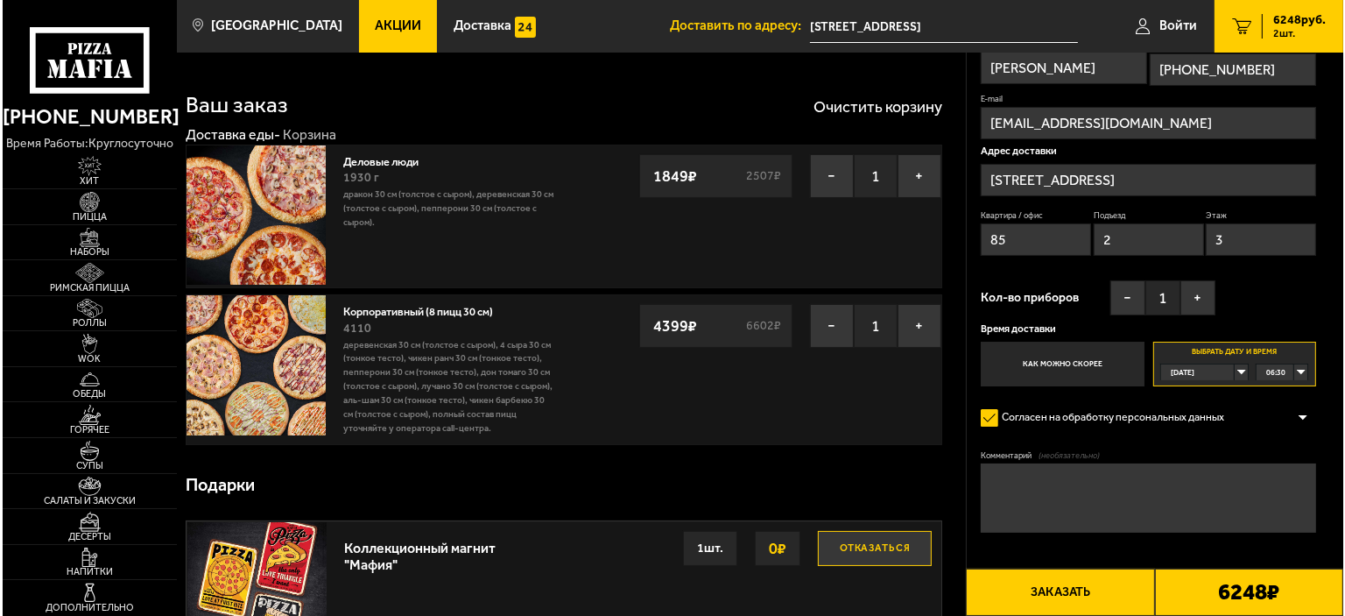
scroll to position [263, 0]
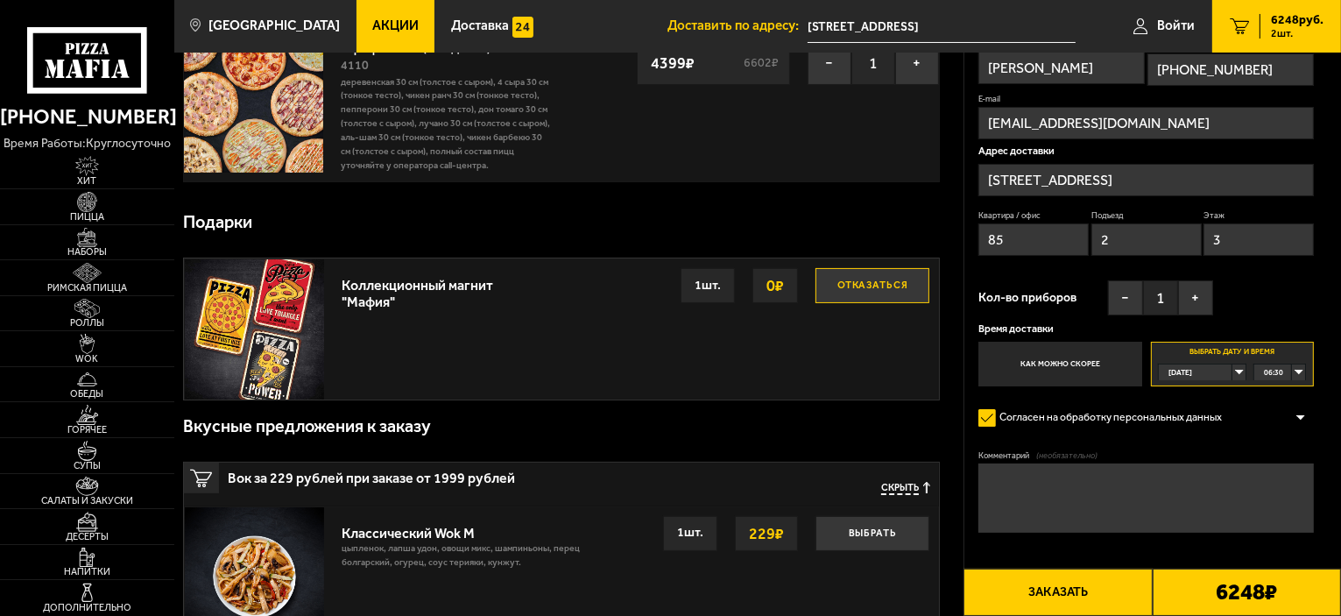
click at [1034, 596] on button "Заказать" at bounding box center [1057, 591] width 188 height 47
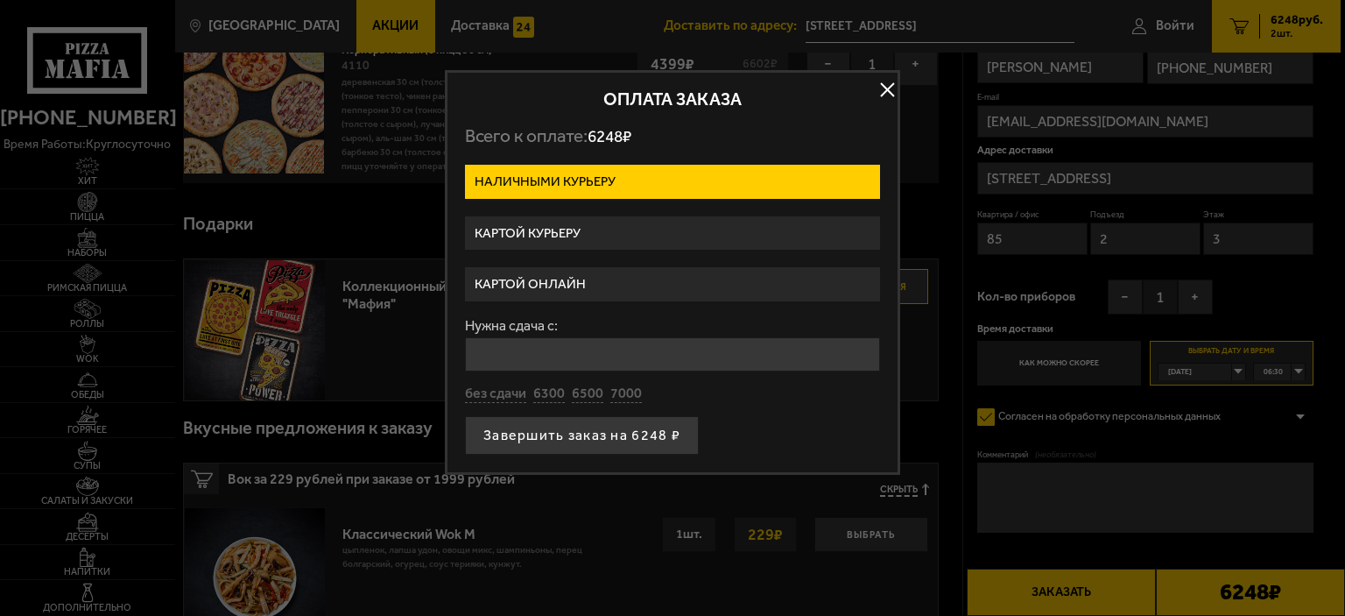
click at [602, 230] on label "Картой курьеру" at bounding box center [672, 233] width 415 height 34
click at [0, 0] on input "Картой курьеру" at bounding box center [0, 0] width 0 height 0
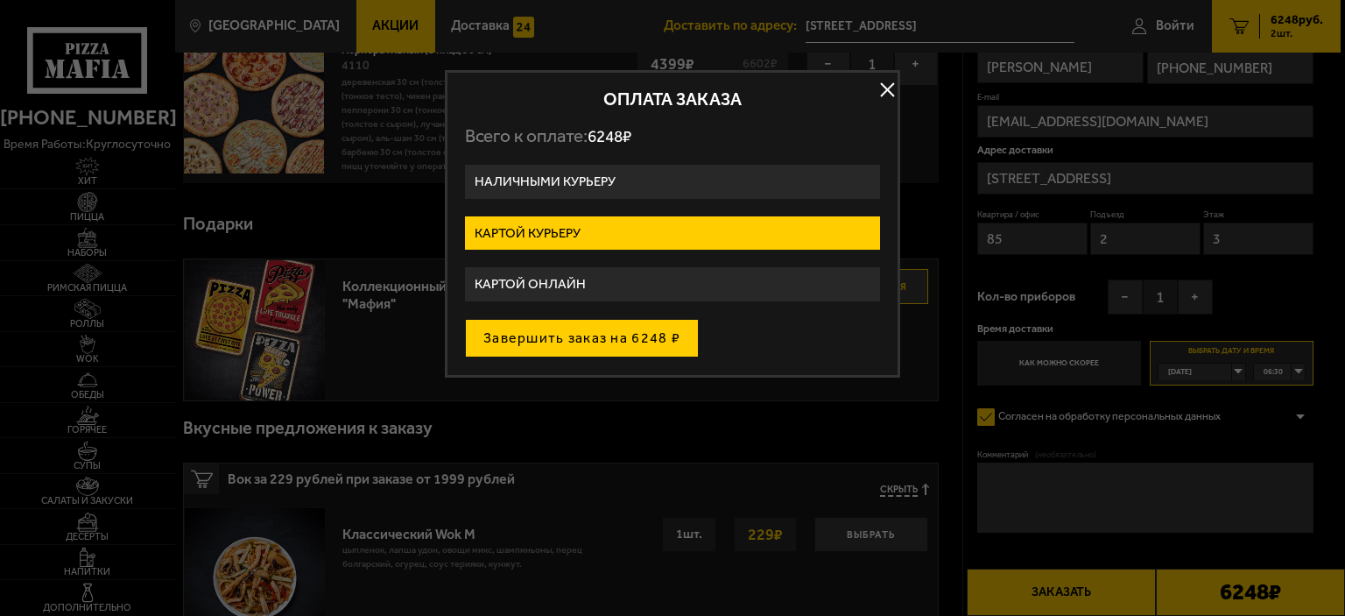
click at [545, 342] on button "Завершить заказ на 6248 ₽" at bounding box center [582, 338] width 234 height 39
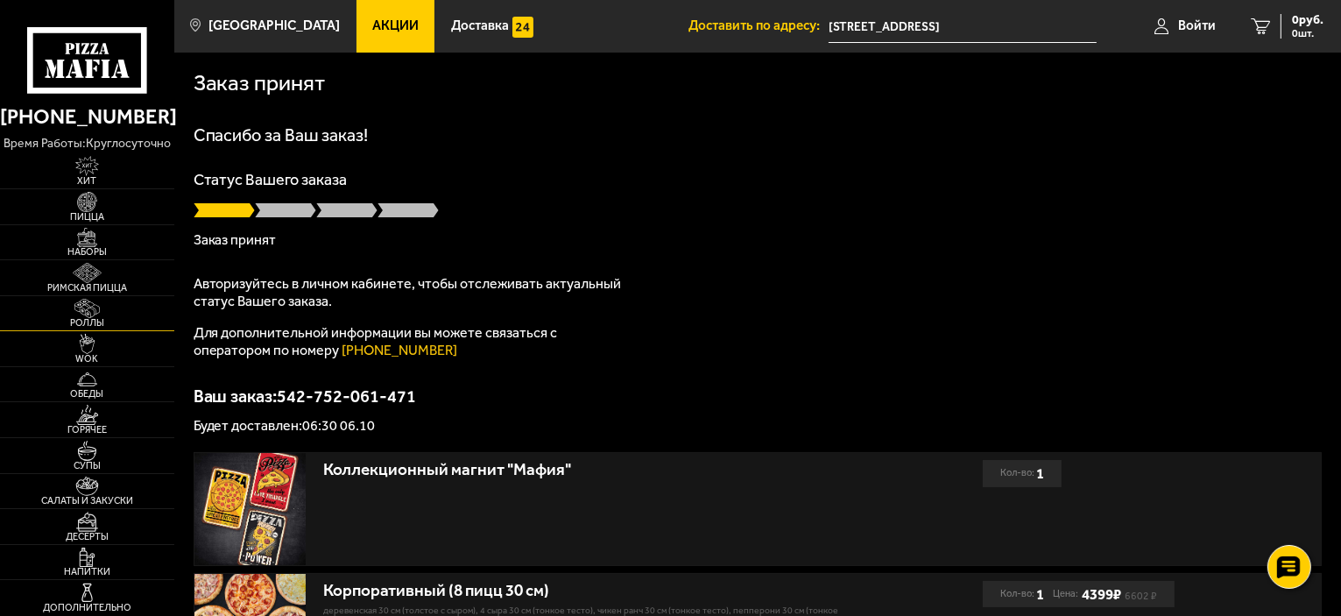
click at [89, 318] on span "Роллы" at bounding box center [87, 323] width 174 height 10
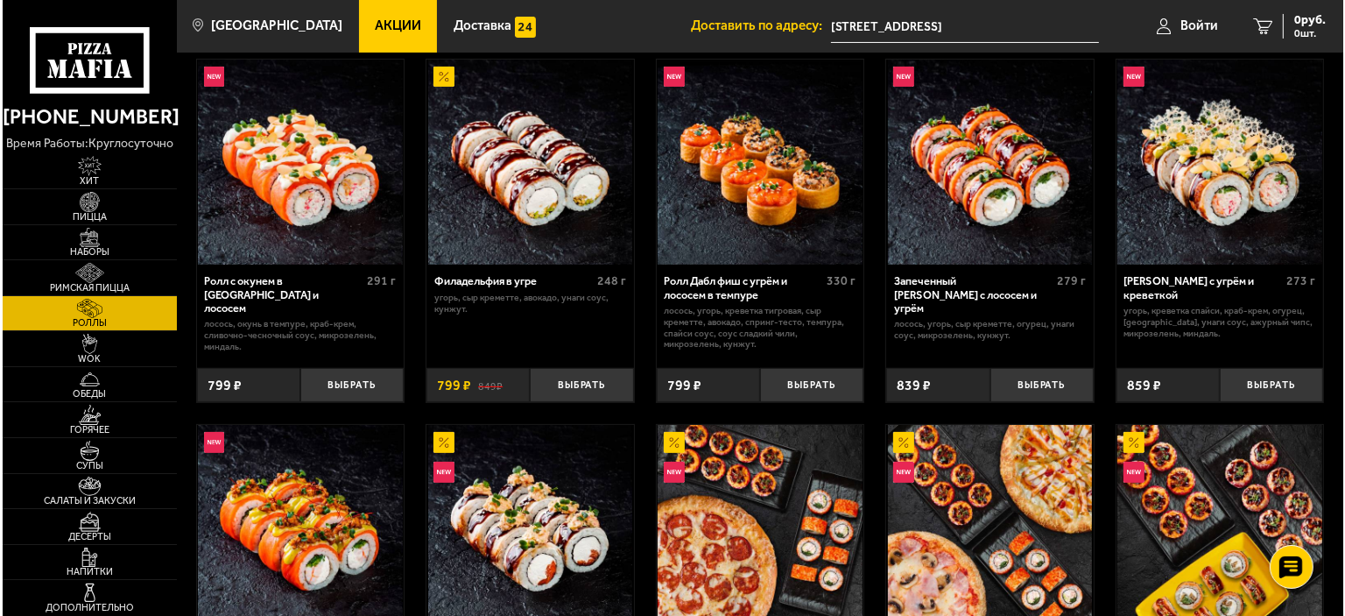
scroll to position [526, 0]
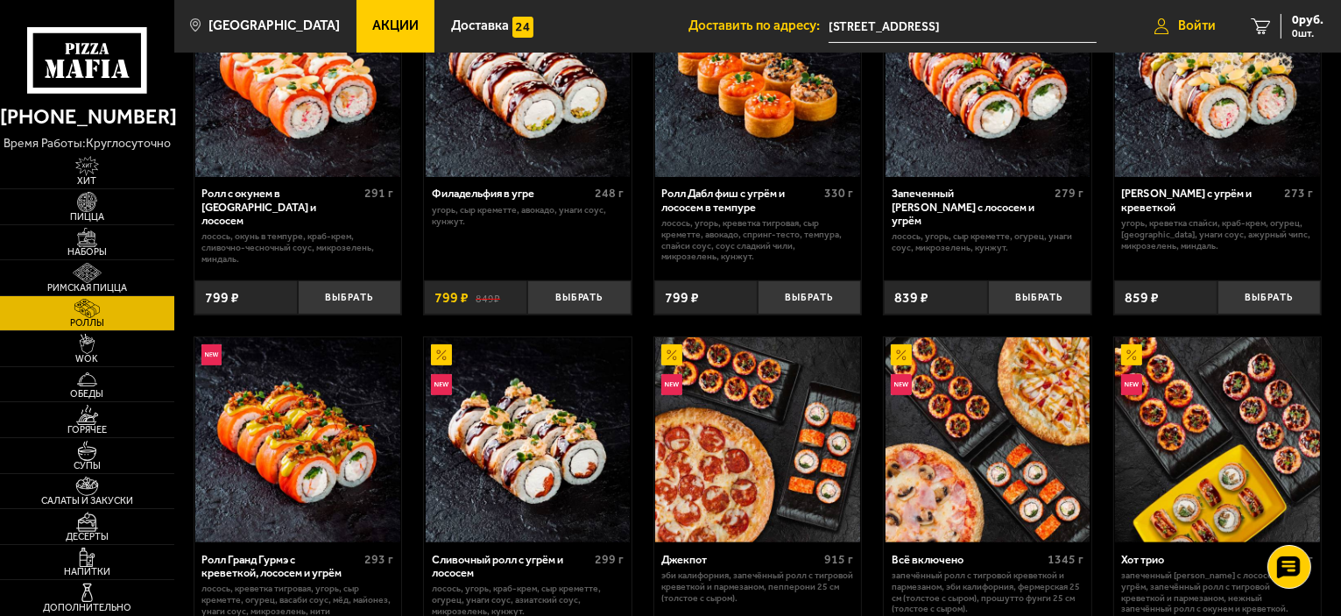
click at [1196, 28] on span "Войти" at bounding box center [1197, 25] width 38 height 13
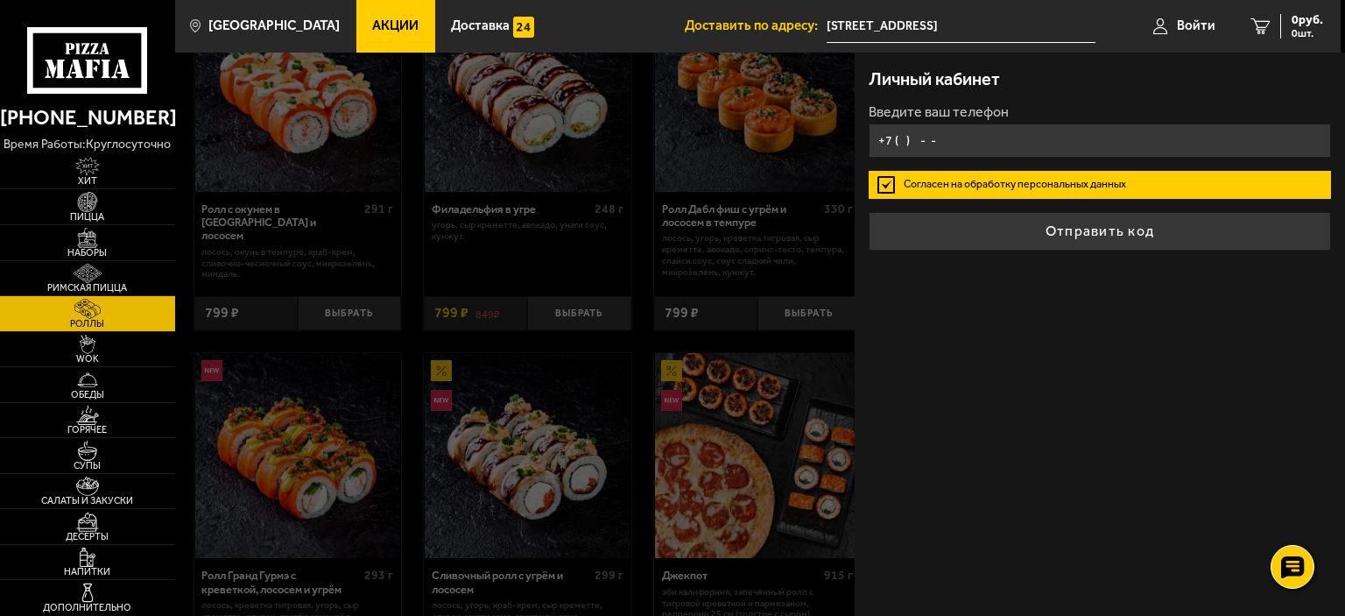
click at [942, 139] on input "+7 ( ) - -" at bounding box center [1100, 140] width 462 height 34
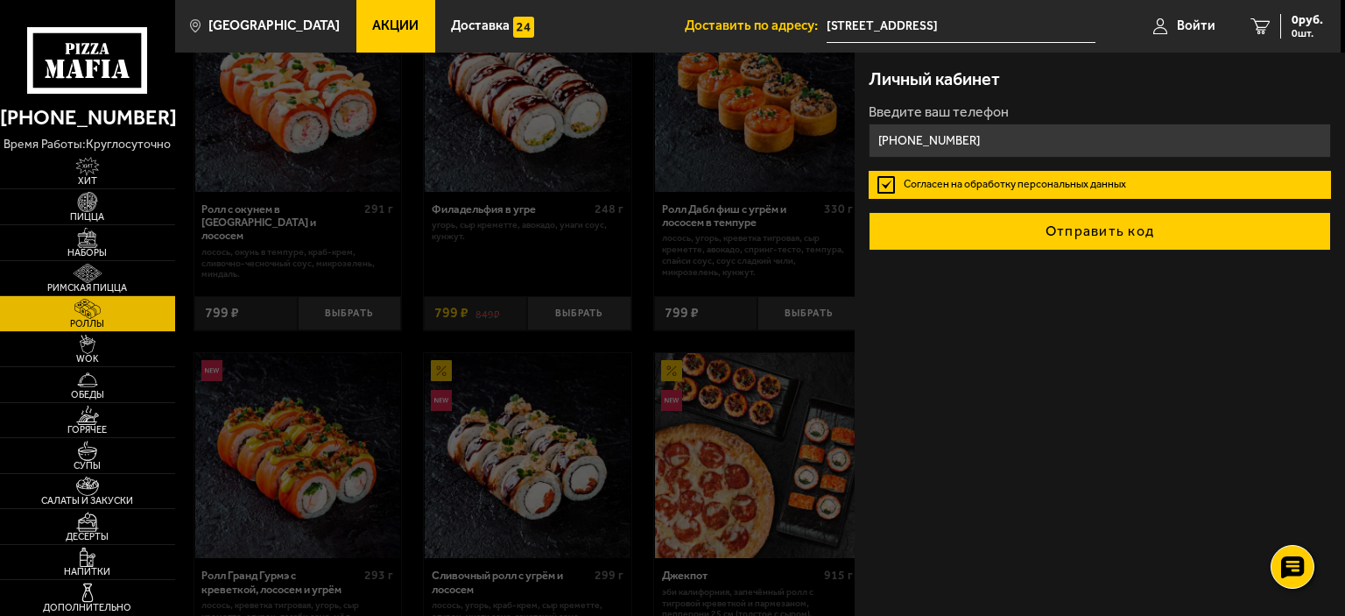
type input "[PHONE_NUMBER]"
click at [1032, 233] on button "Отправить код" at bounding box center [1100, 231] width 462 height 39
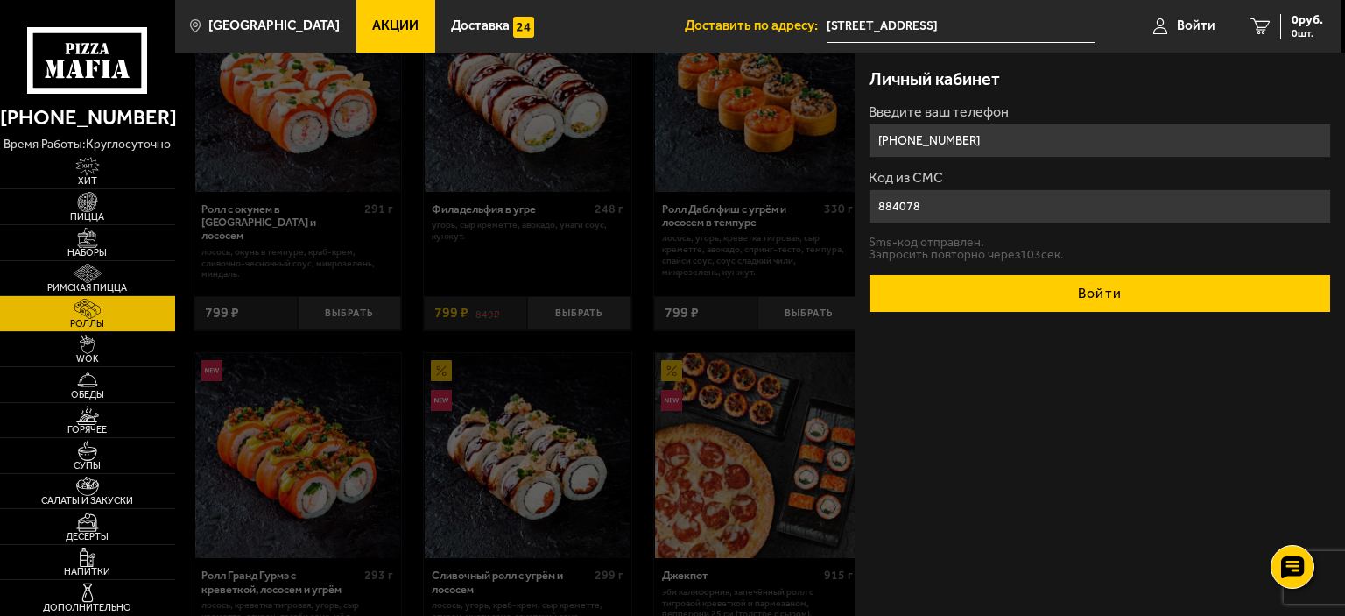
type input "884078"
click at [1023, 290] on button "Войти" at bounding box center [1100, 293] width 462 height 39
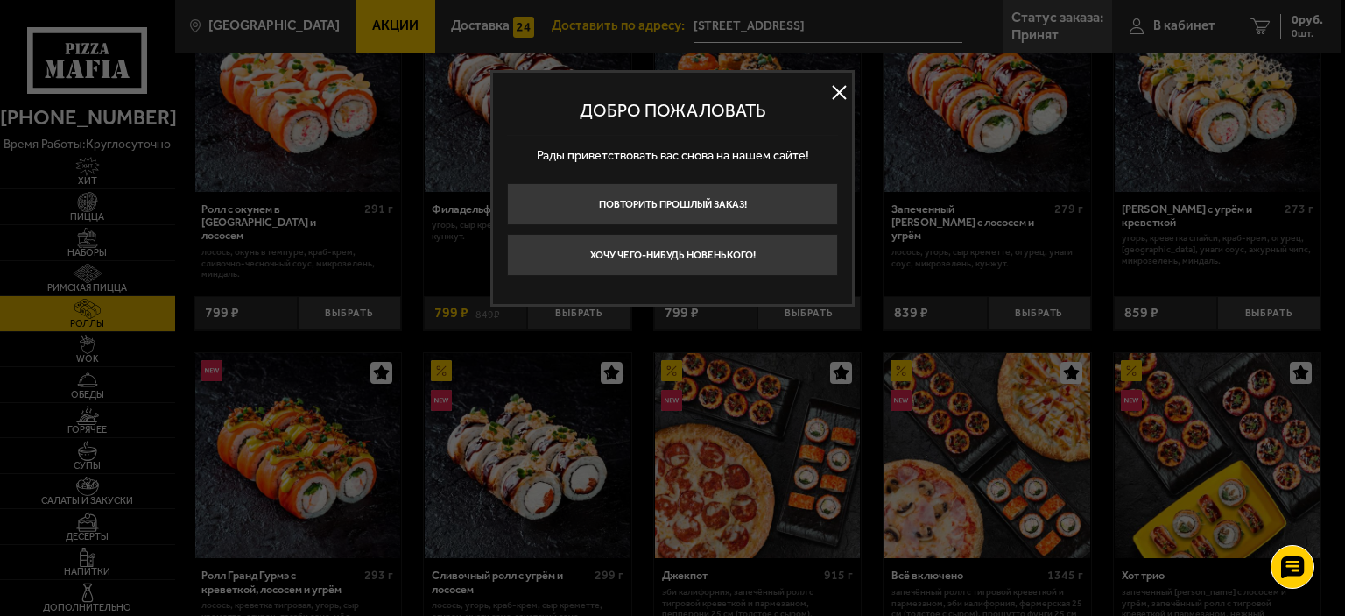
click at [1070, 15] on div at bounding box center [672, 308] width 1345 height 616
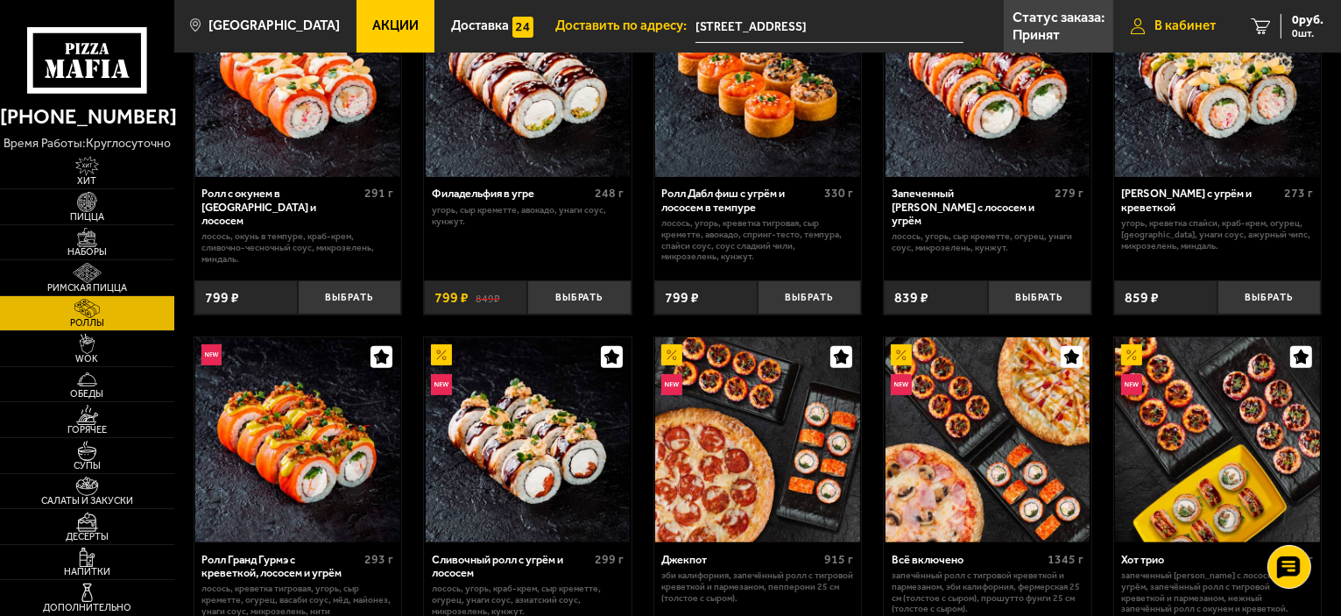
click at [1190, 26] on span "В кабинет" at bounding box center [1184, 25] width 61 height 13
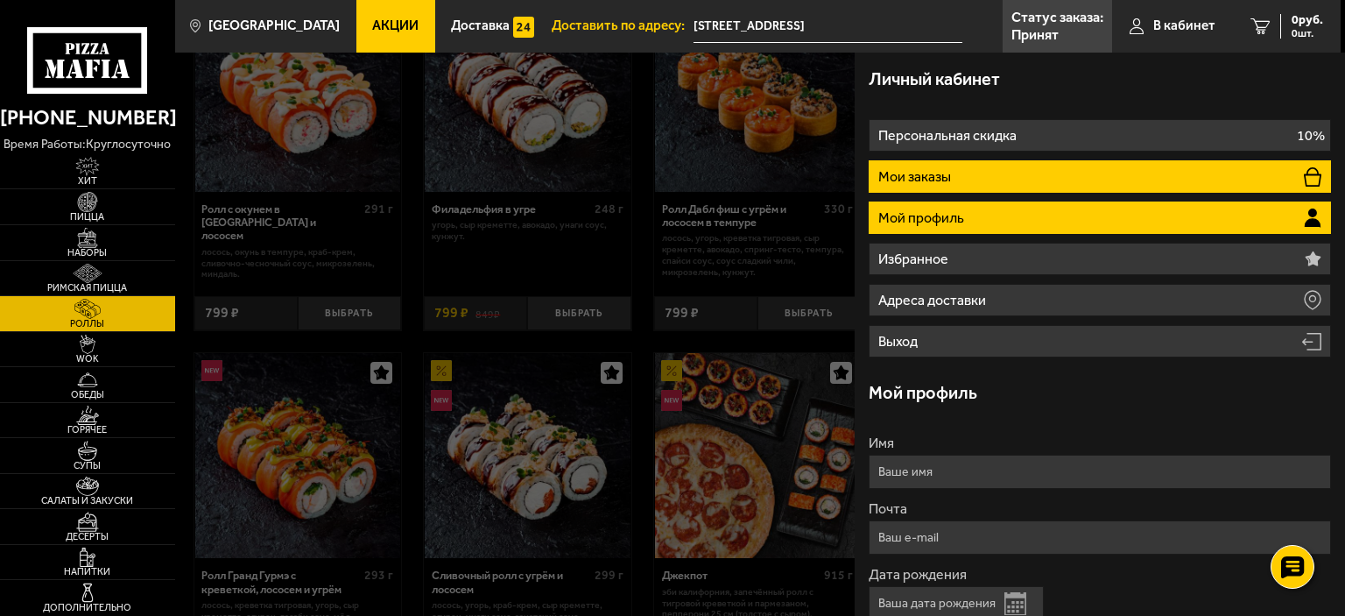
click at [936, 174] on p "Мои заказы" at bounding box center [916, 177] width 76 height 14
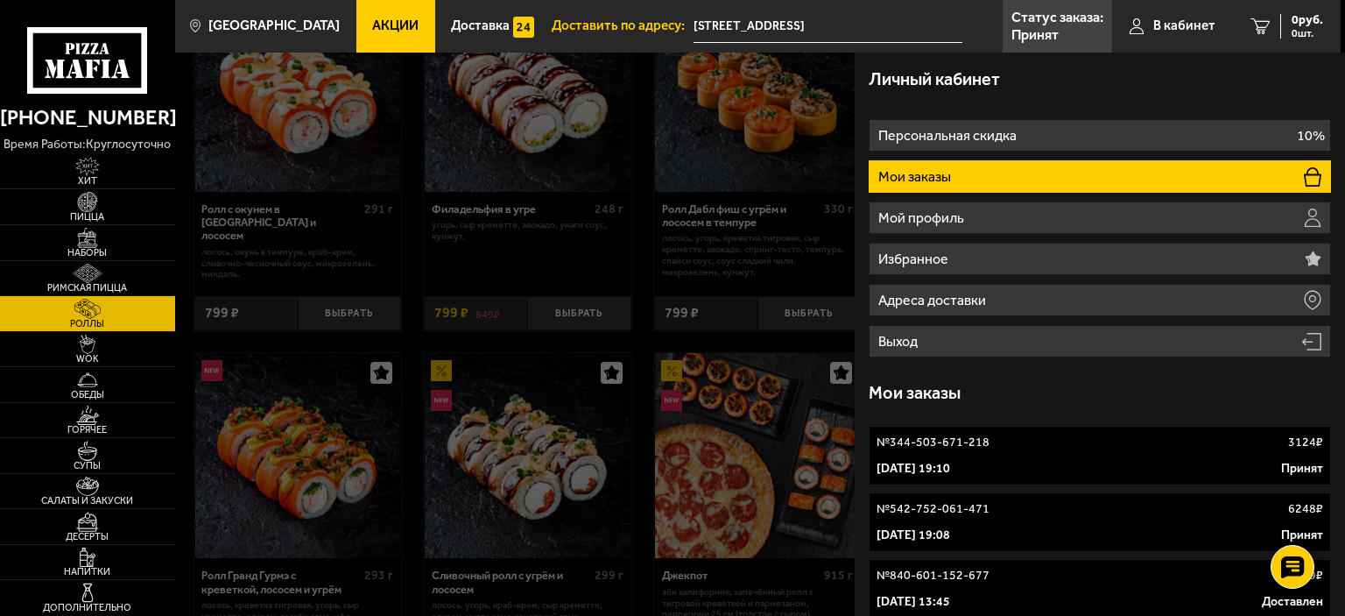
click at [942, 472] on p "[DATE] 19:10" at bounding box center [914, 469] width 74 height 18
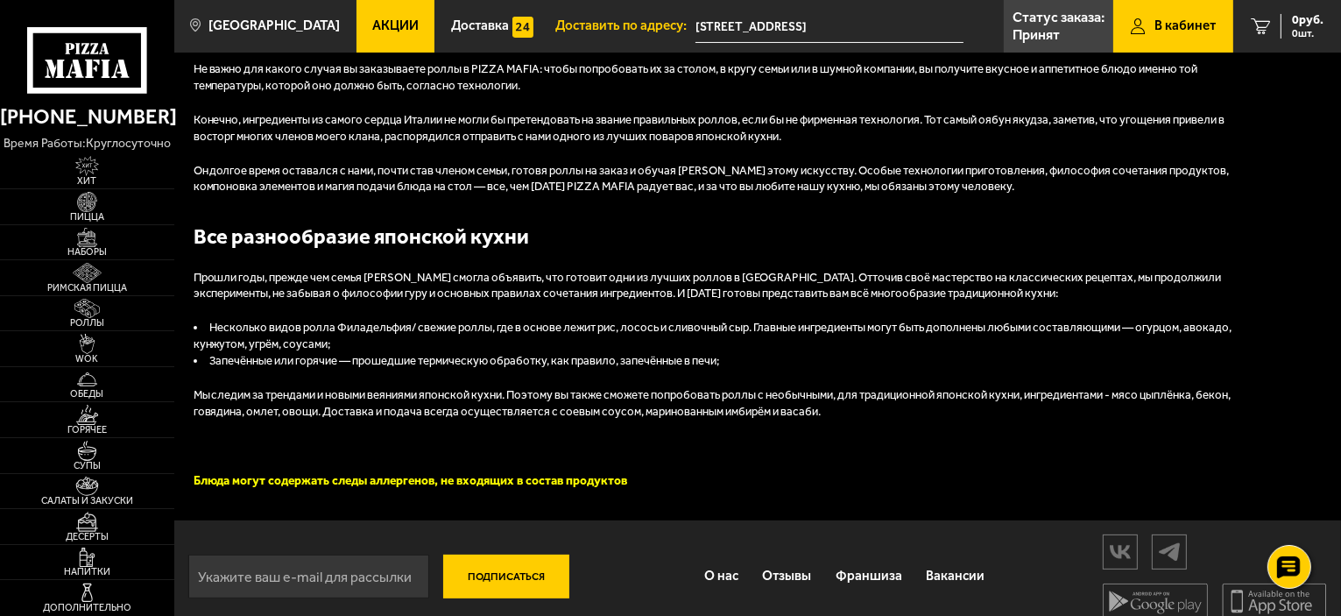
scroll to position [256, 0]
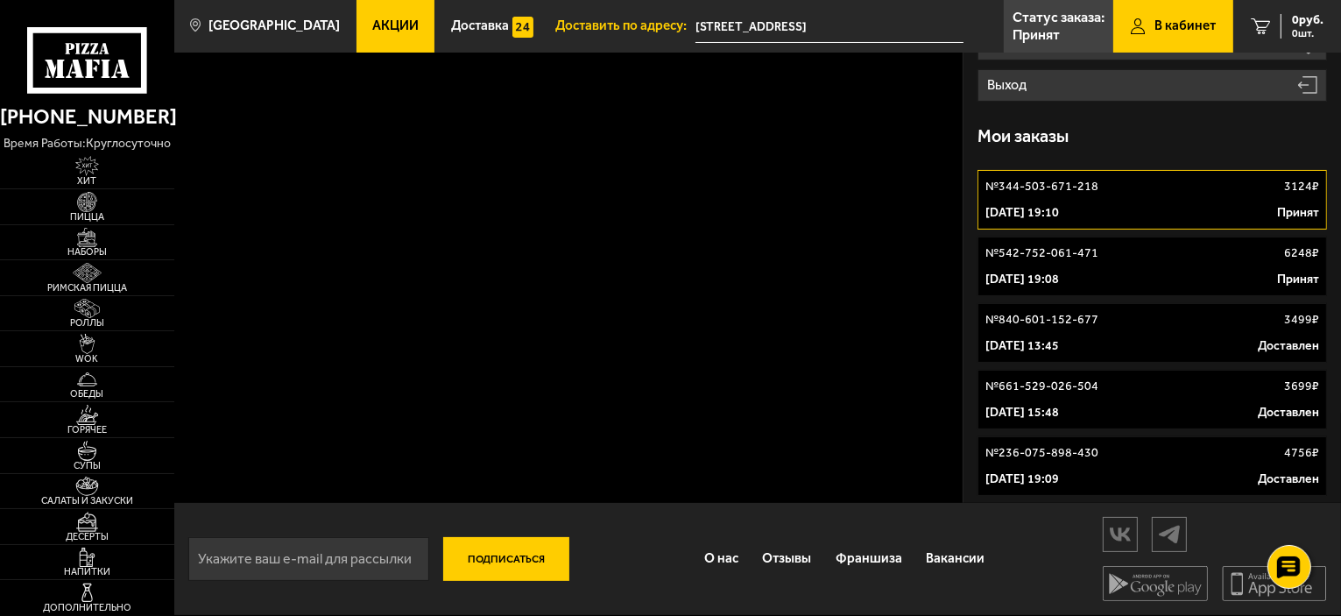
click at [1062, 184] on p "№ 344-503-671-218" at bounding box center [1041, 187] width 113 height 18
click at [1061, 189] on p "№ 344-503-671-218" at bounding box center [1041, 187] width 113 height 18
click at [1244, 188] on div "№ 344-503-671-218 3124 ₽" at bounding box center [1152, 187] width 334 height 18
drag, startPoint x: 1051, startPoint y: 181, endPoint x: 851, endPoint y: 233, distance: 206.3
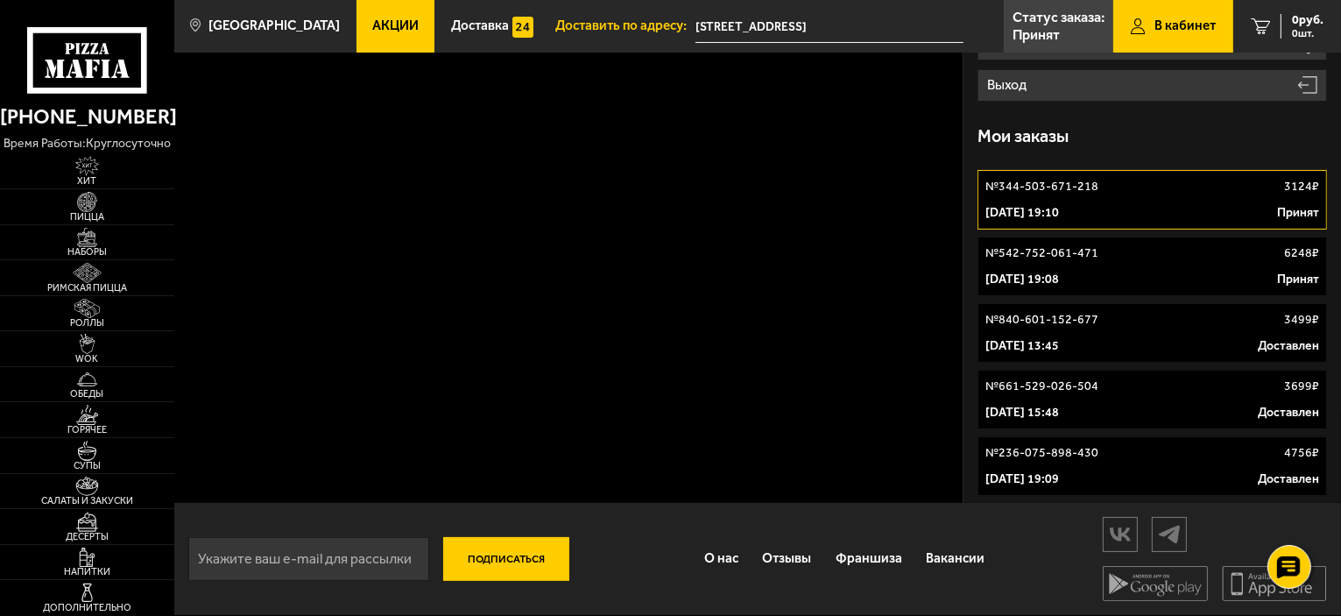
click at [851, 233] on div "Заказ [DATE] Доставка: Бесплатно Итого: 3124 ₽ Добавить товары в корзину Повтор…" at bounding box center [568, 150] width 789 height 706
click at [1059, 278] on p "[DATE] 19:08" at bounding box center [1022, 280] width 74 height 18
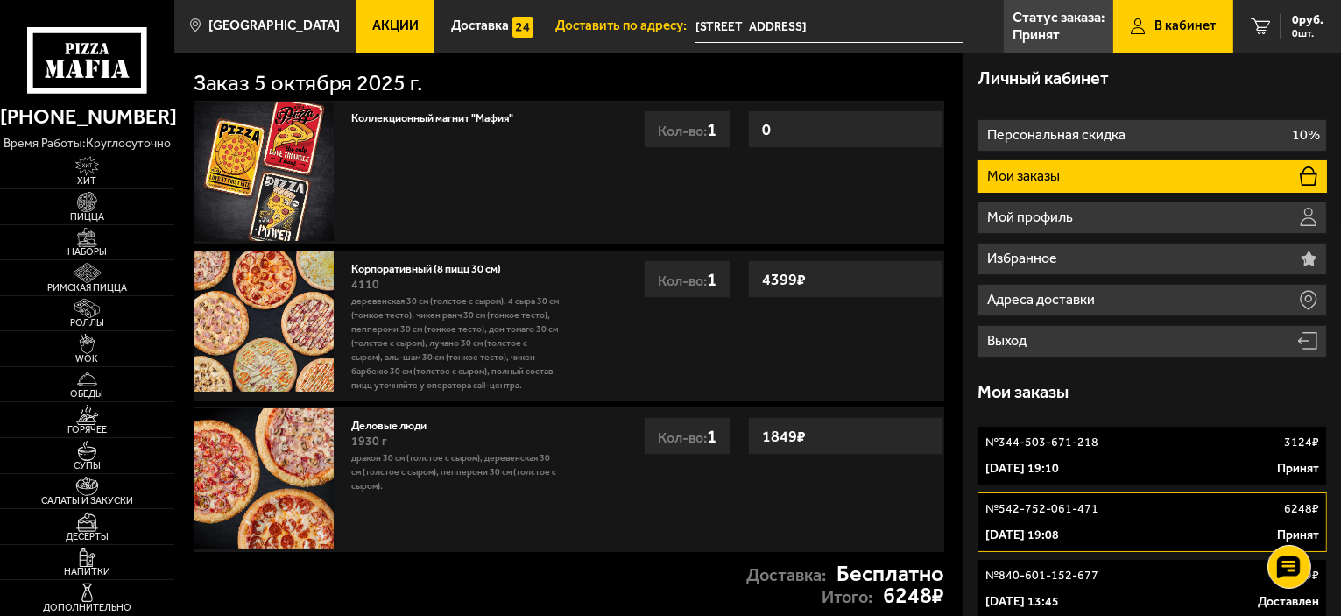
click at [1098, 174] on li "Мои заказы" at bounding box center [1151, 176] width 349 height 32
click at [1048, 508] on p "№ 542-752-061-471" at bounding box center [1041, 509] width 113 height 18
click at [1091, 443] on p "№ 344-503-671-218" at bounding box center [1041, 443] width 113 height 18
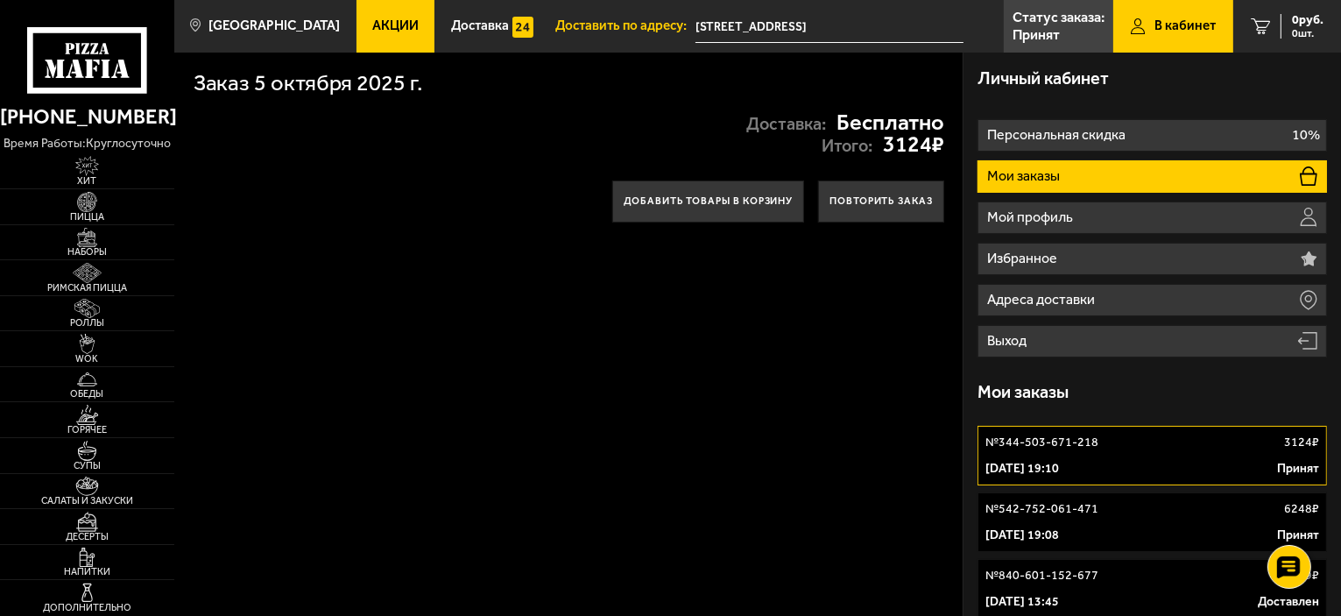
click at [1052, 438] on p "№ 344-503-671-218" at bounding box center [1041, 443] width 113 height 18
click at [1059, 526] on p "[DATE] 19:08" at bounding box center [1022, 535] width 74 height 18
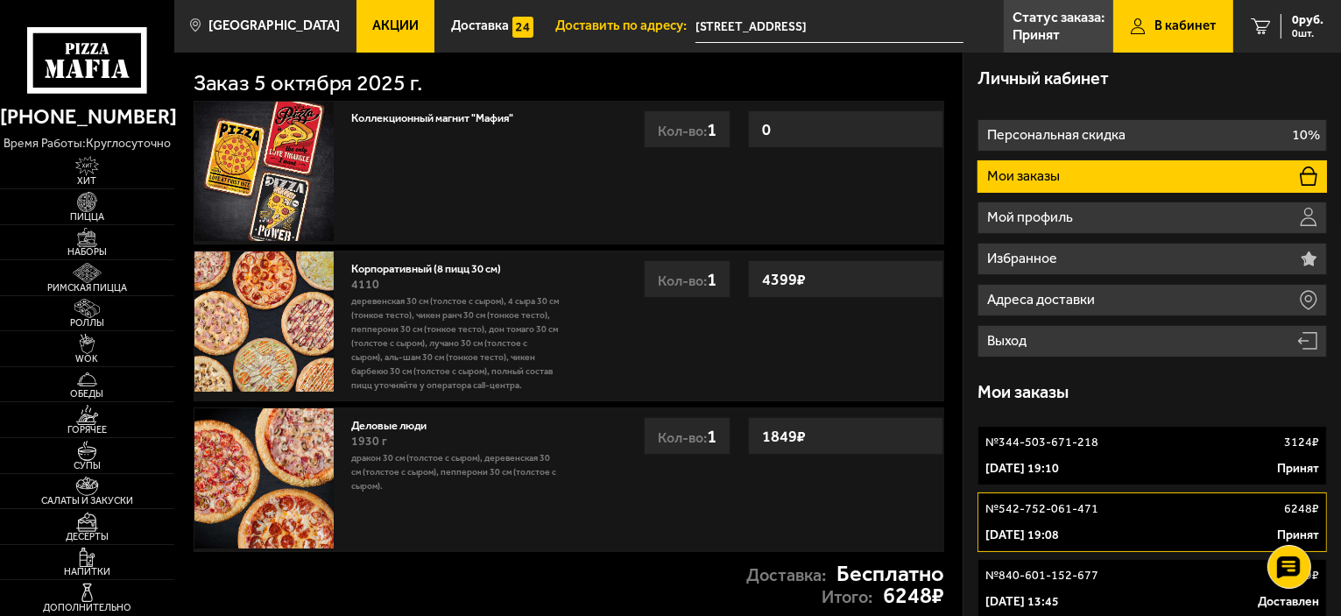
click at [1059, 471] on p "[DATE] 19:10" at bounding box center [1022, 469] width 74 height 18
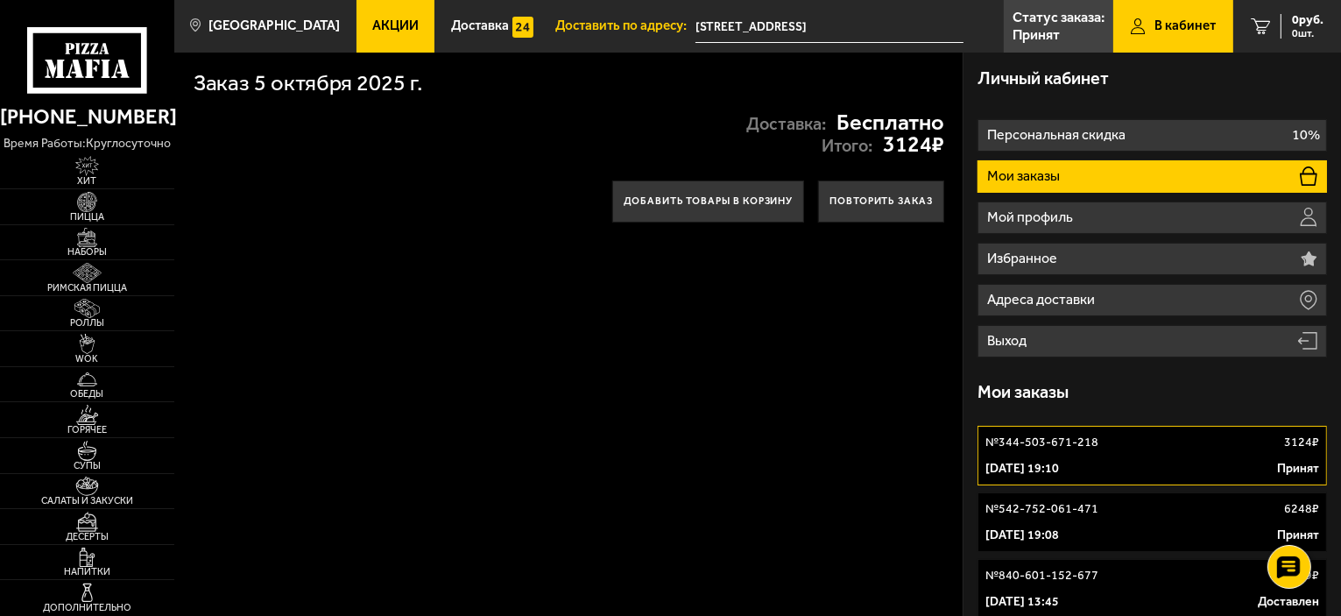
click at [1065, 516] on p "№ 542-752-061-471" at bounding box center [1041, 509] width 113 height 18
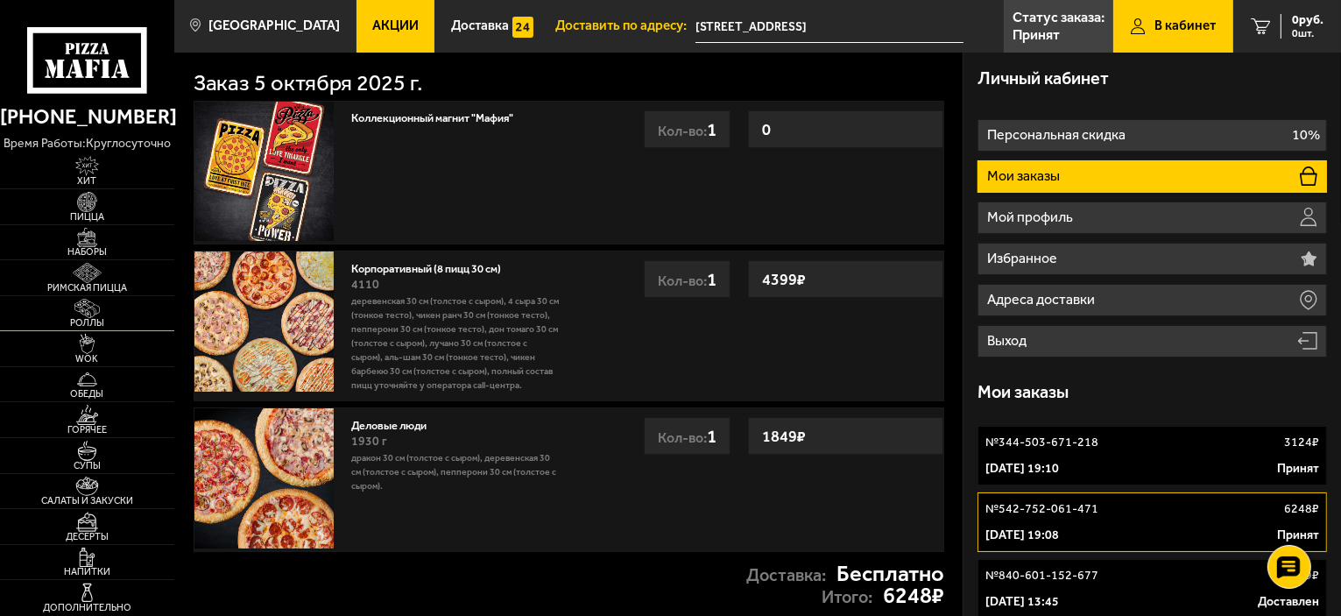
click at [77, 306] on img at bounding box center [86, 309] width 53 height 20
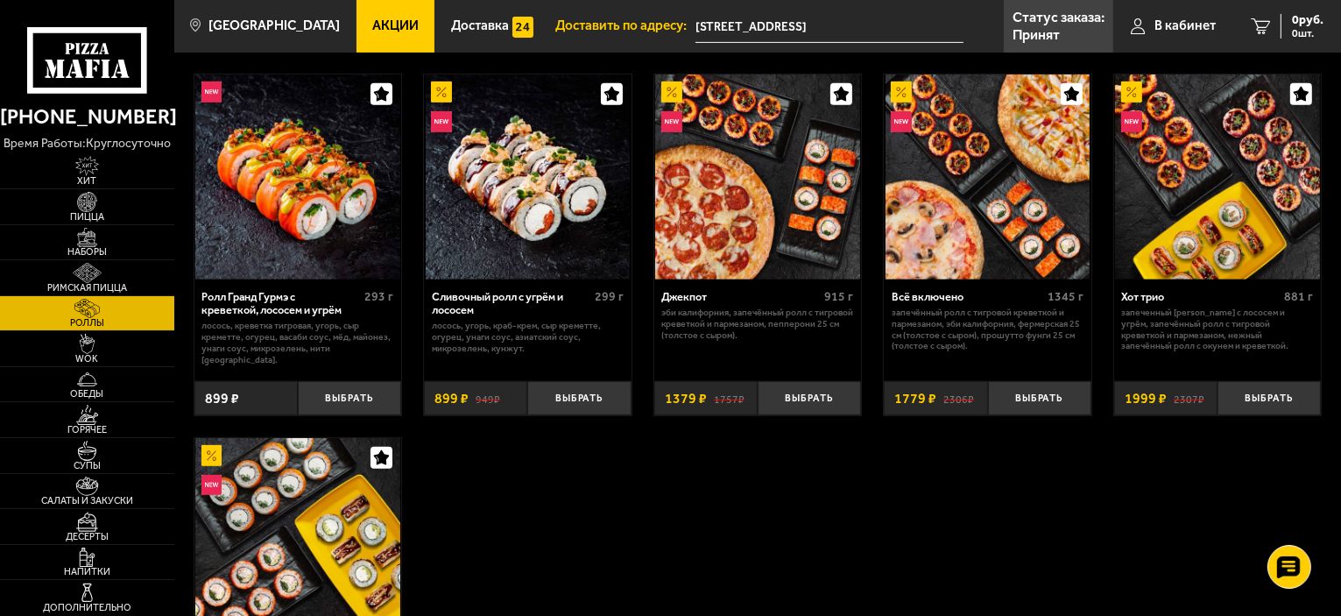
scroll to position [701, 0]
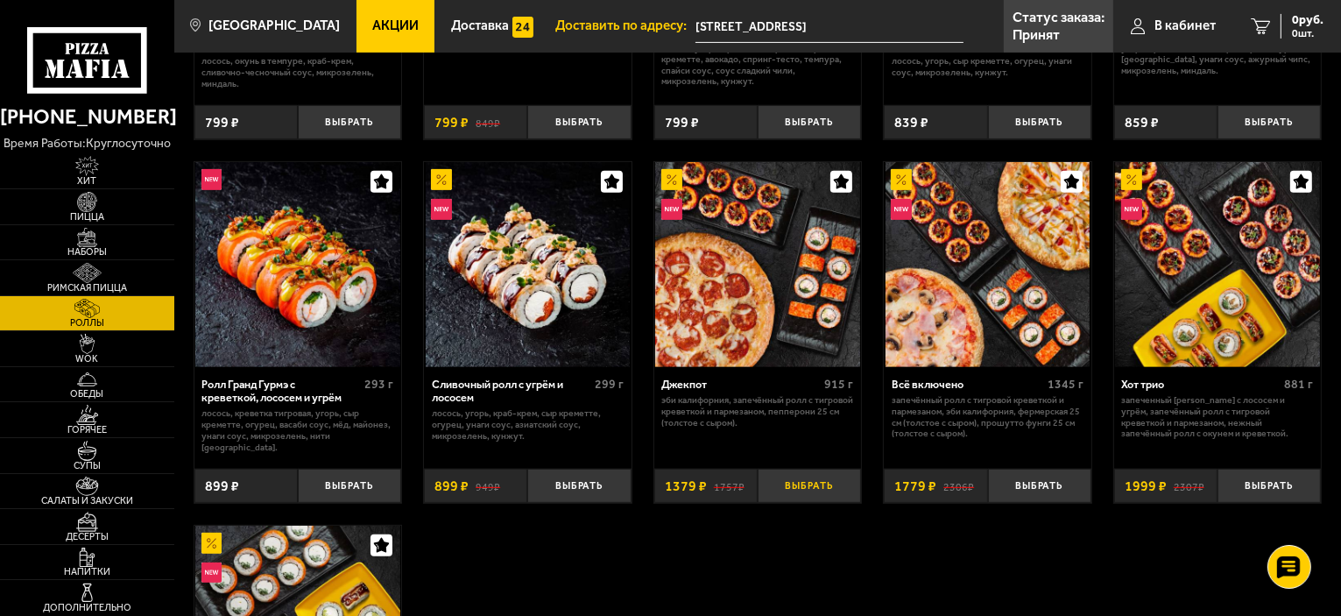
click at [813, 485] on button "Выбрать" at bounding box center [809, 486] width 103 height 34
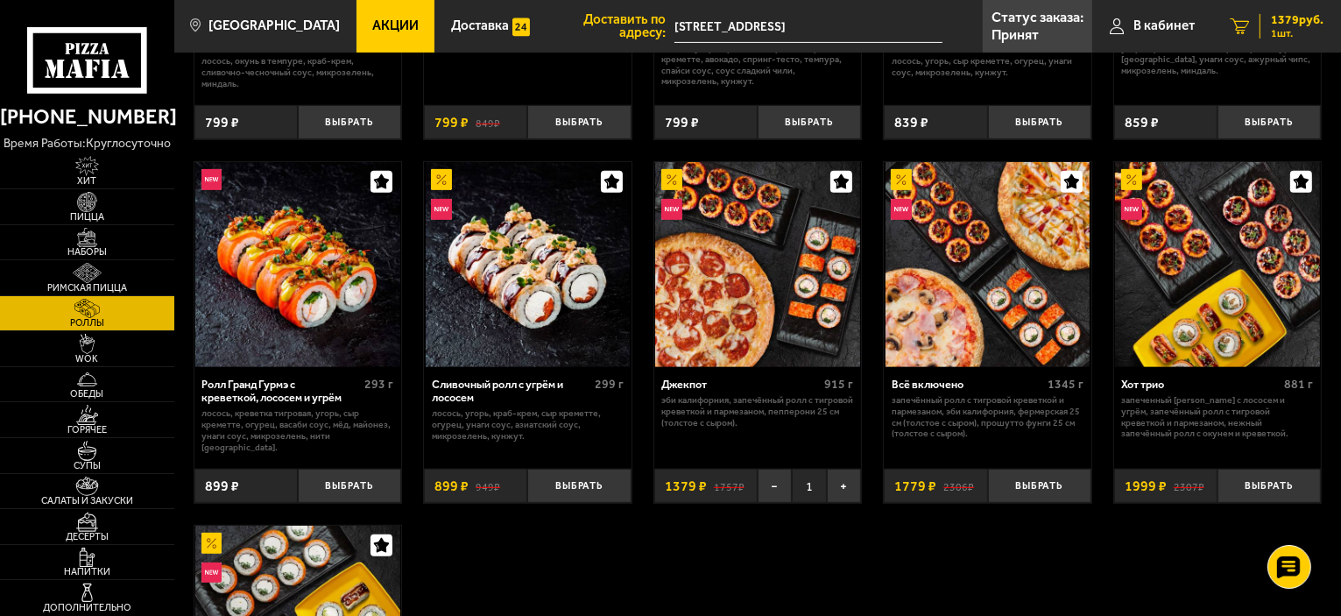
click at [1287, 18] on span "1379 руб." at bounding box center [1297, 20] width 53 height 12
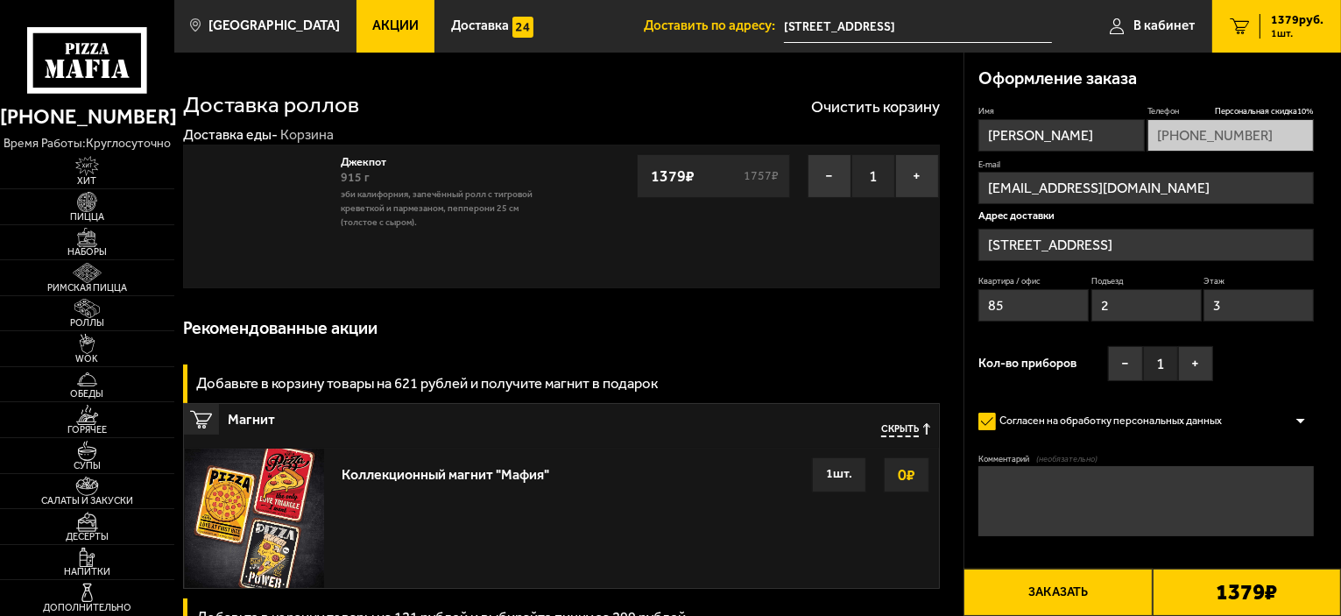
type input "[STREET_ADDRESS]"
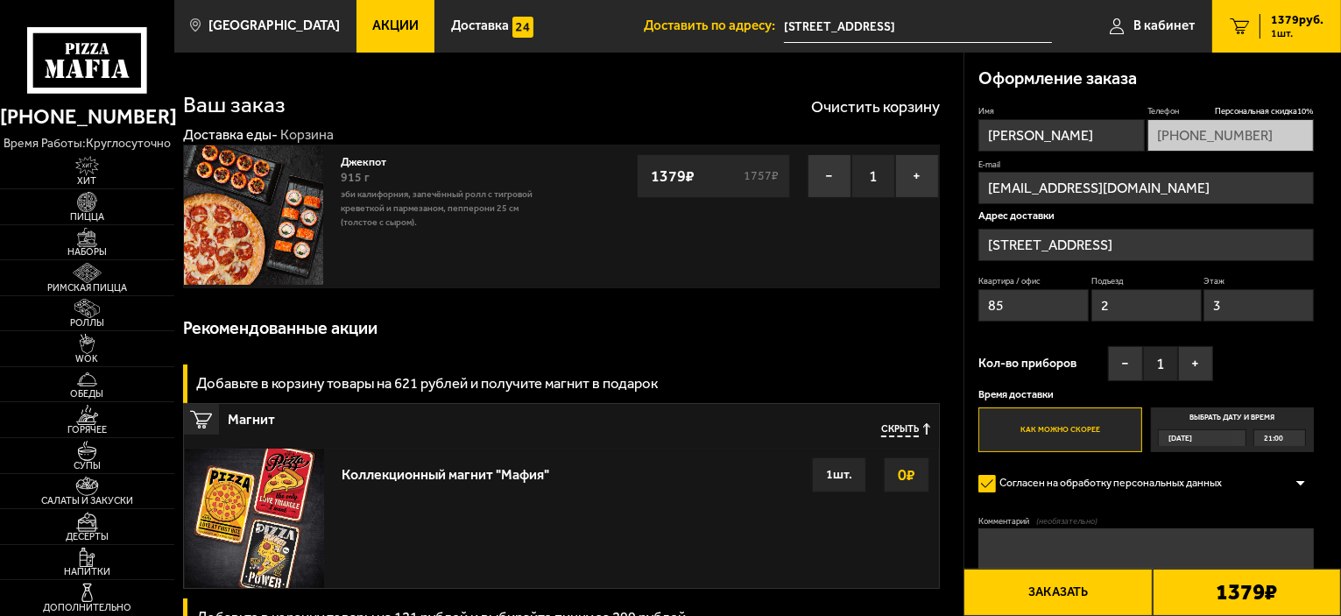
scroll to position [88, 0]
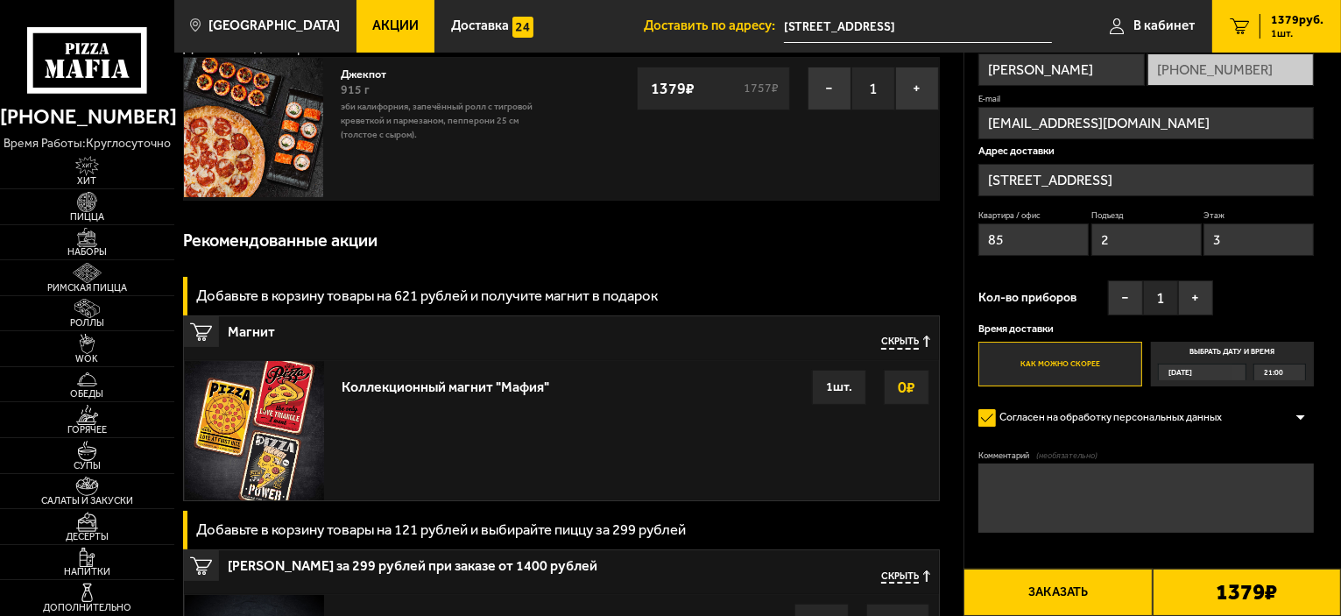
click at [1216, 370] on div "[DATE]" at bounding box center [1196, 372] width 74 height 16
click at [0, 0] on input "Выбрать дату и время [DATE] 21:00" at bounding box center [0, 0] width 0 height 0
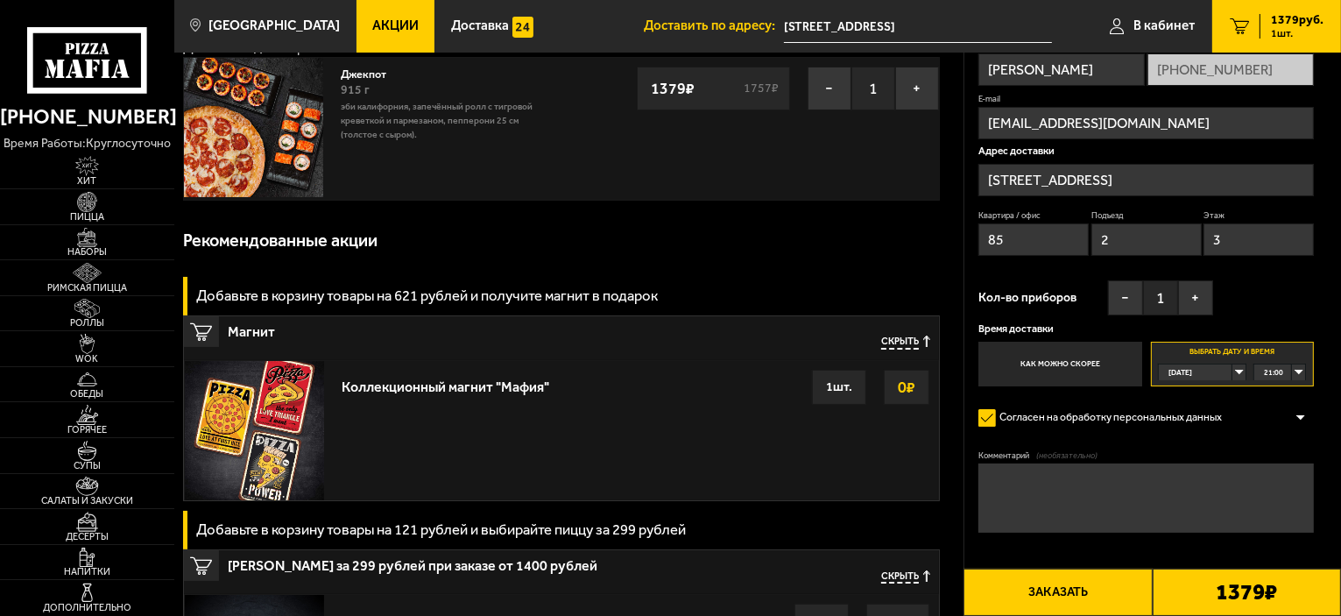
click at [1232, 370] on div "[DATE]" at bounding box center [1196, 372] width 74 height 16
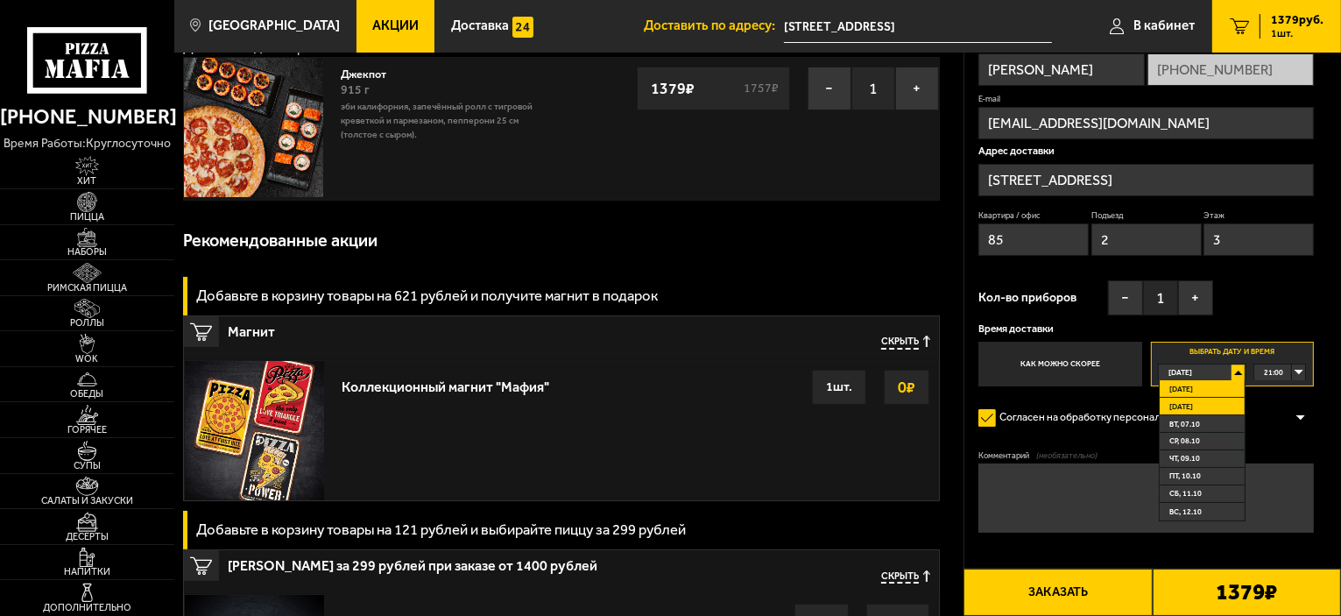
click at [1201, 407] on li "[DATE]" at bounding box center [1202, 407] width 85 height 18
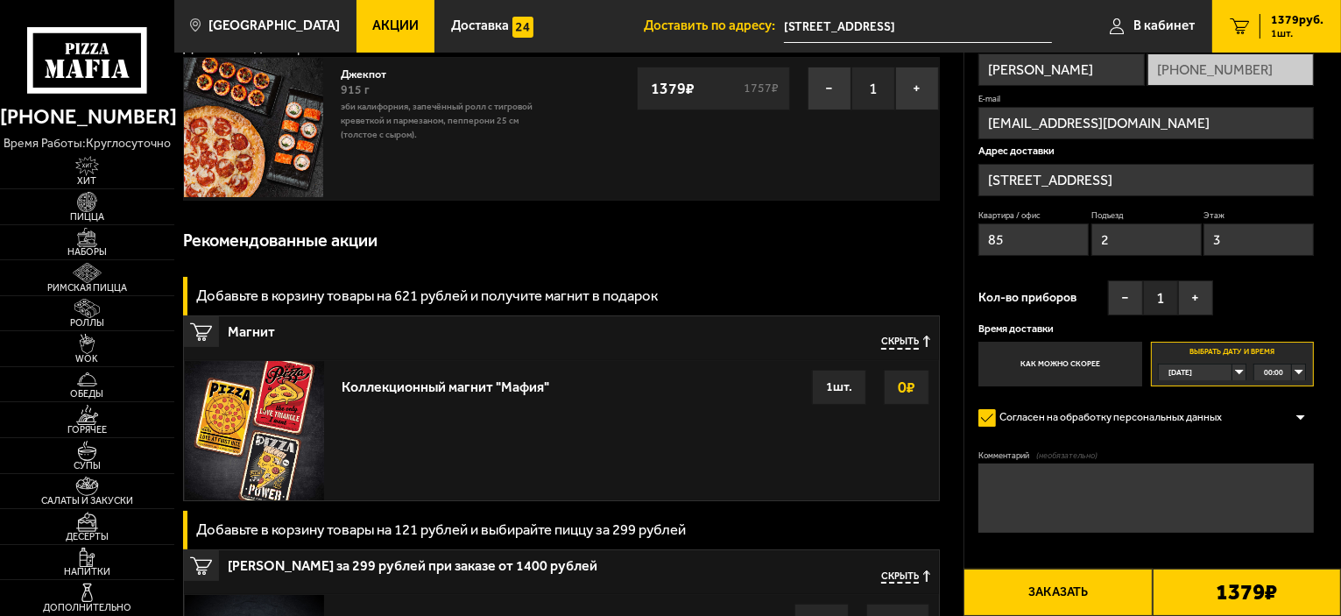
click at [1304, 369] on div "00:00" at bounding box center [1279, 371] width 53 height 17
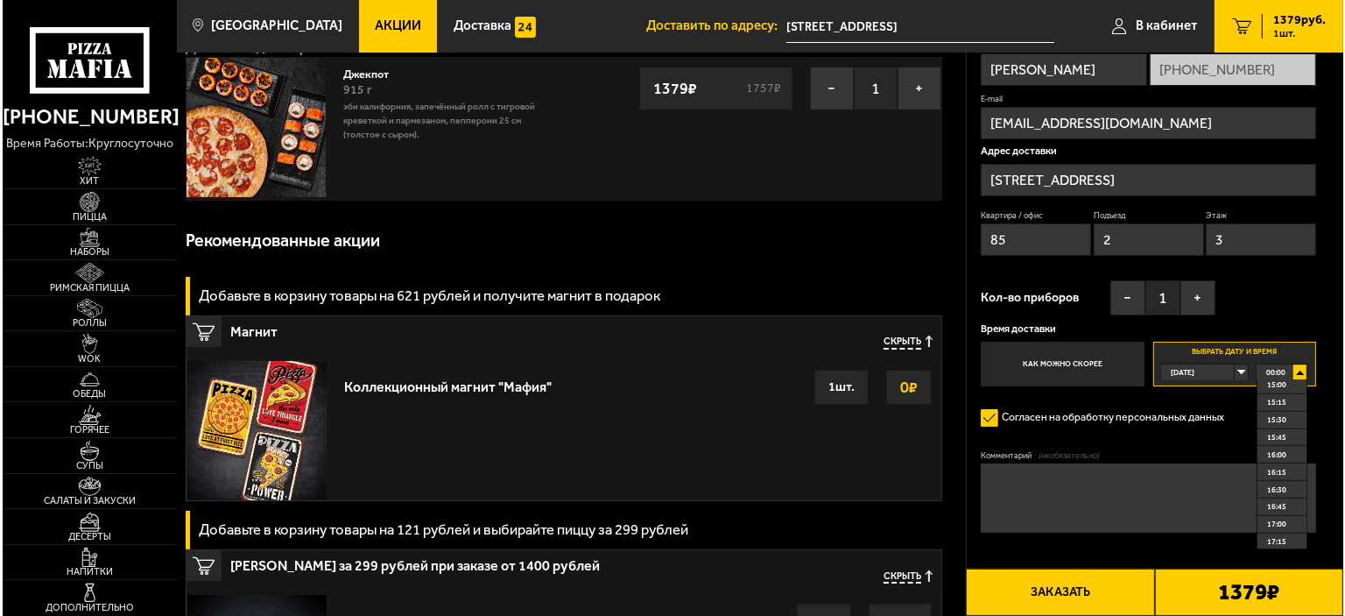
scroll to position [1226, 0]
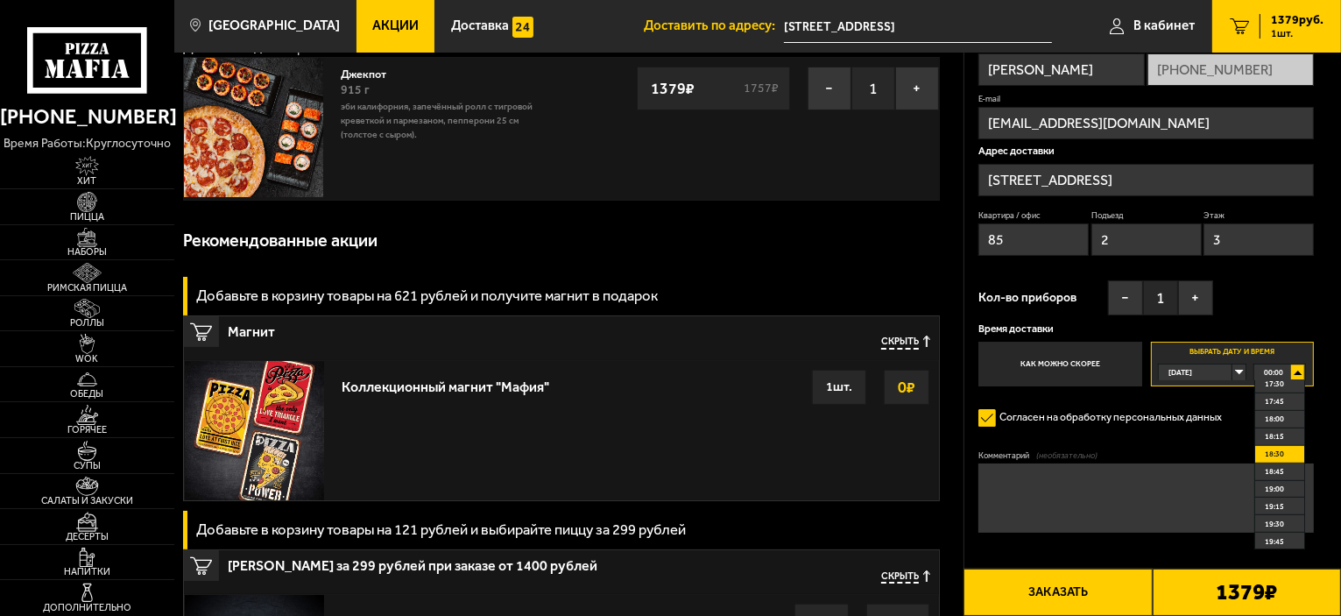
click at [1272, 460] on span "18:30" at bounding box center [1274, 454] width 19 height 16
click at [1052, 595] on button "Заказать" at bounding box center [1057, 591] width 188 height 47
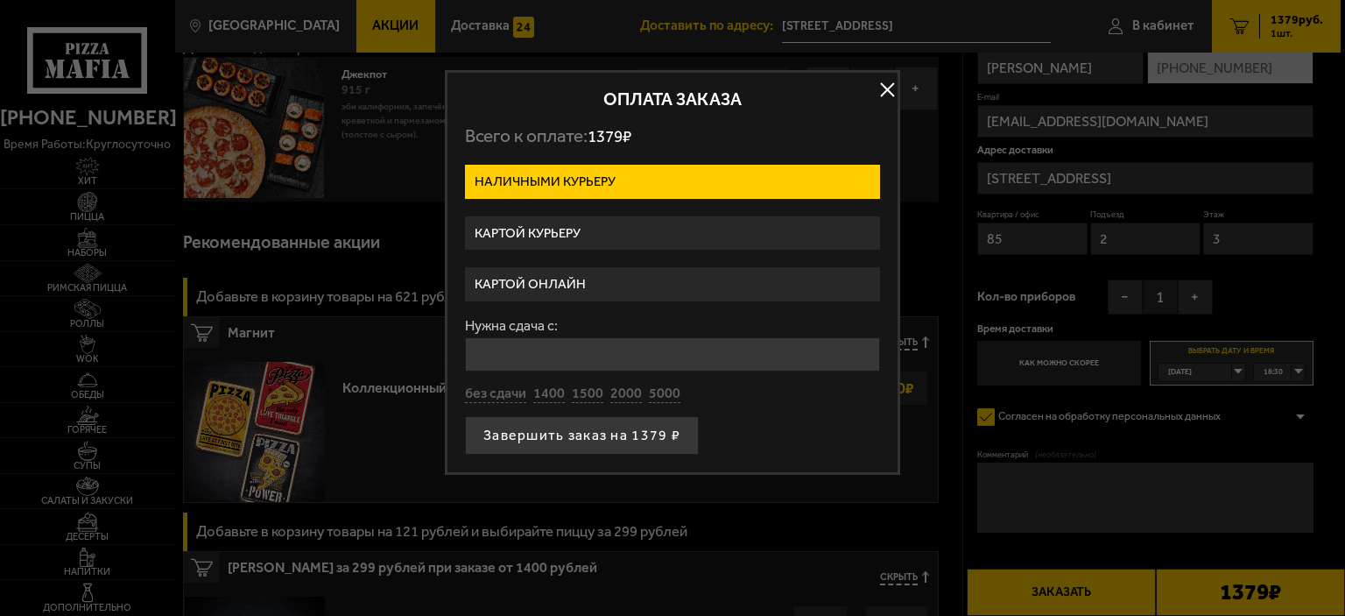
click at [540, 286] on label "Картой онлайн" at bounding box center [672, 284] width 415 height 34
click at [0, 0] on input "Картой онлайн" at bounding box center [0, 0] width 0 height 0
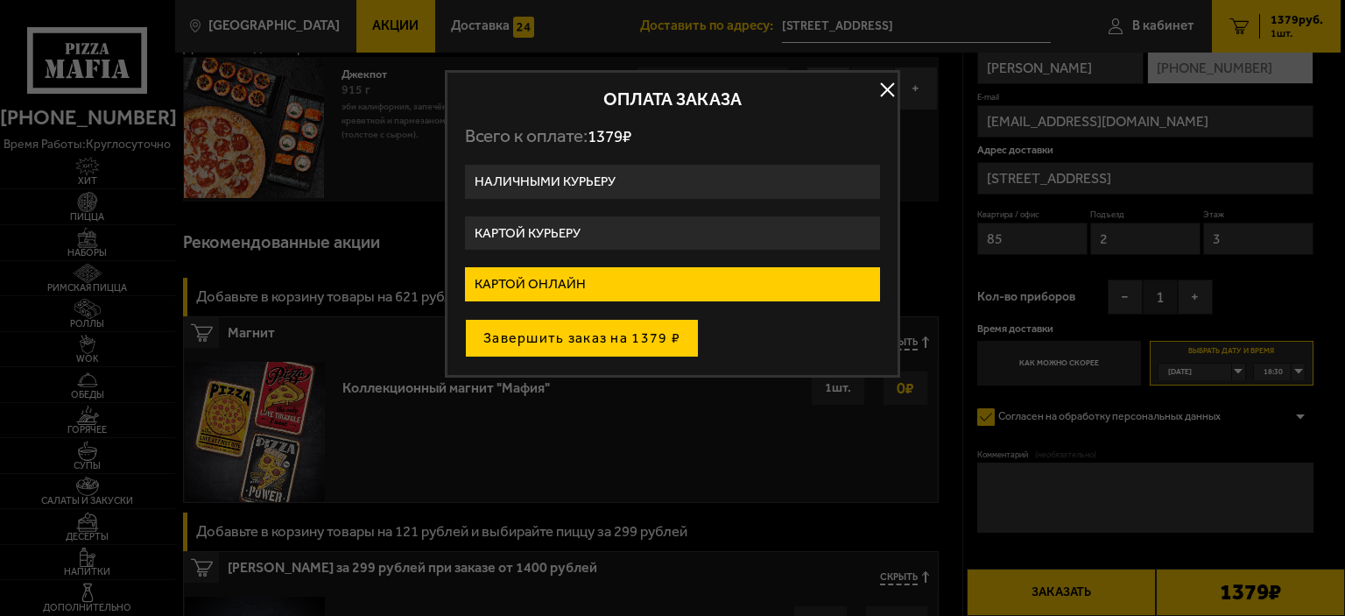
click at [551, 335] on button "Завершить заказ на 1379 ₽" at bounding box center [582, 338] width 234 height 39
